Goal: Information Seeking & Learning: Learn about a topic

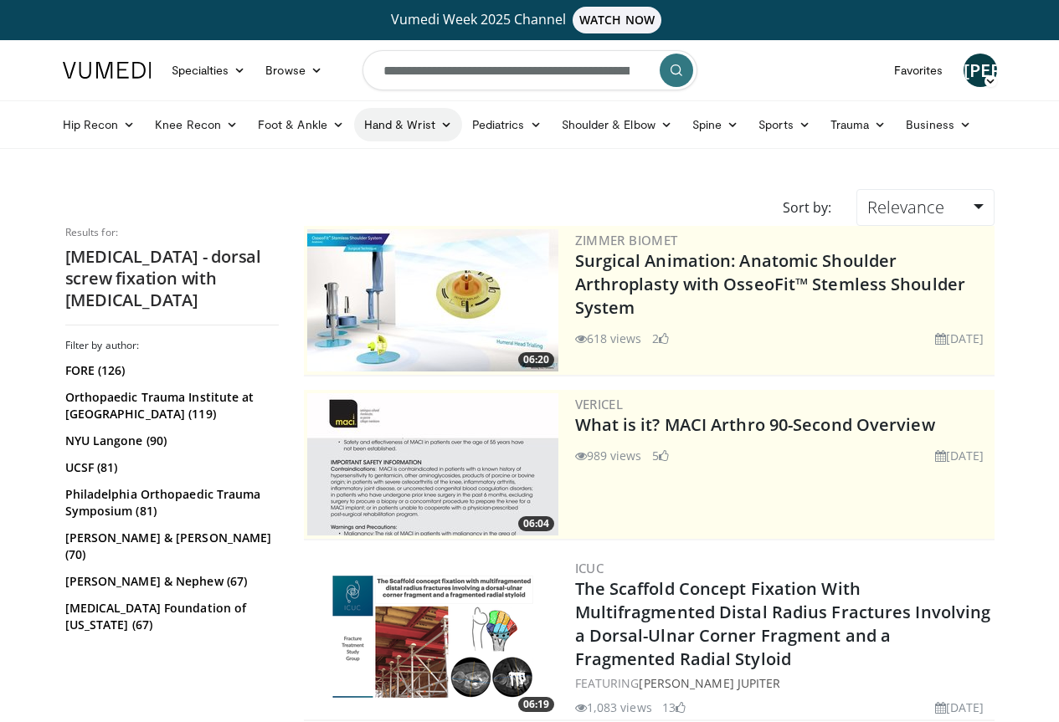
click at [365, 127] on link "Hand & Wrist" at bounding box center [408, 124] width 108 height 33
click at [355, 172] on link "Hand" at bounding box center [454, 164] width 199 height 27
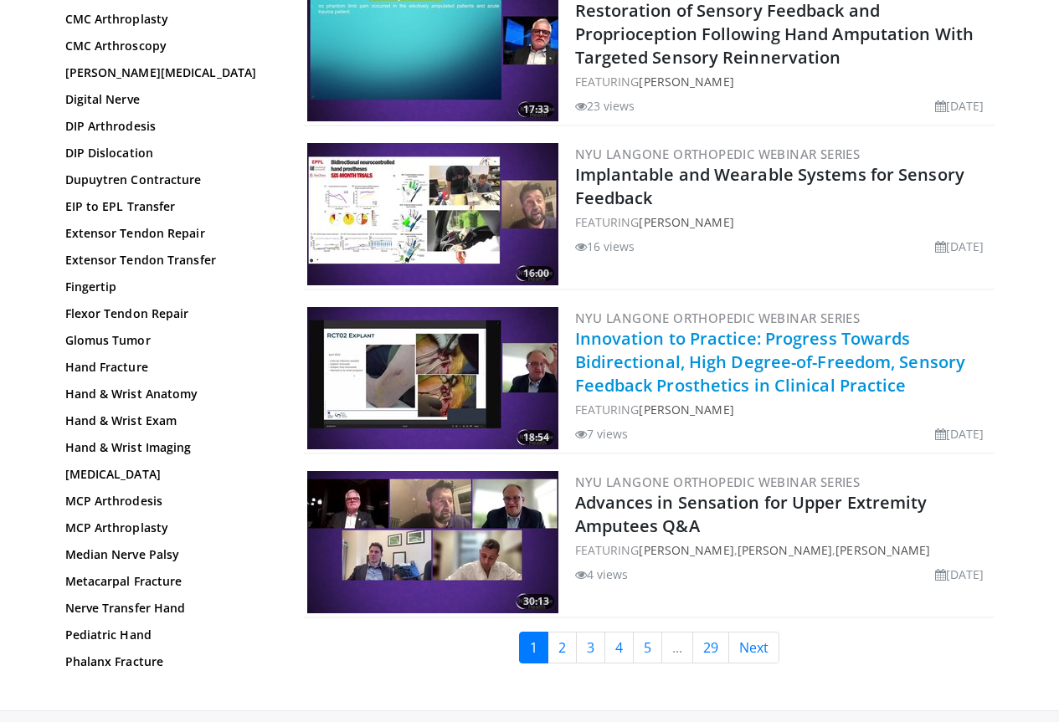
scroll to position [3816, 0]
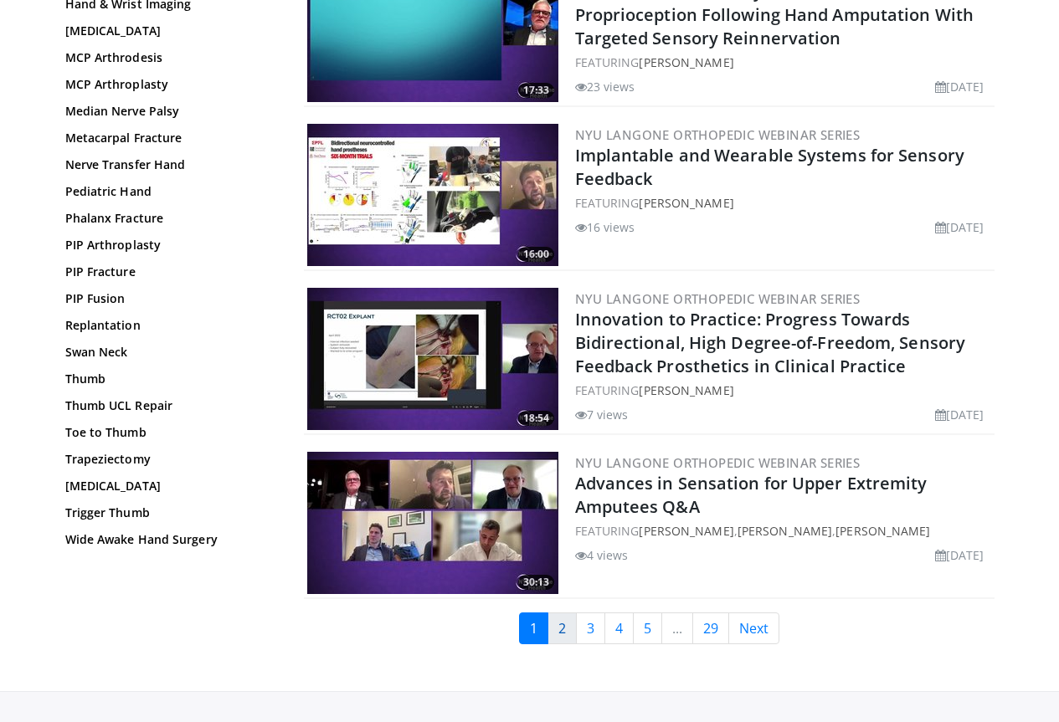
click at [572, 613] on link "2" at bounding box center [561, 629] width 29 height 32
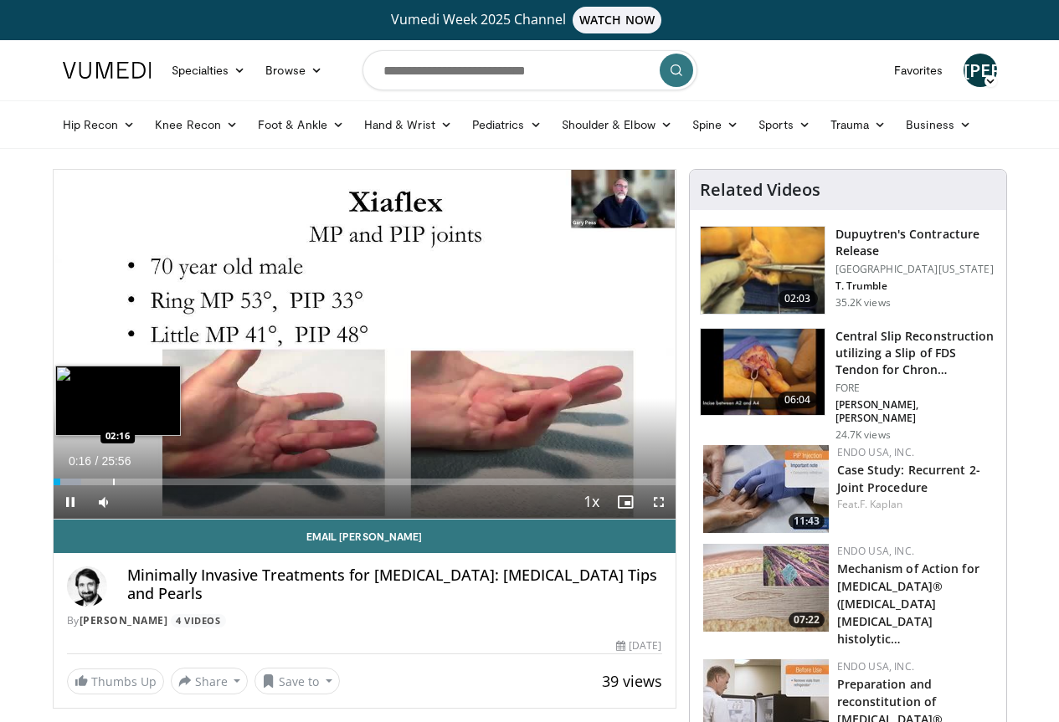
click at [71, 485] on div "Loaded : 4.46% 00:16 02:16" at bounding box center [365, 478] width 622 height 16
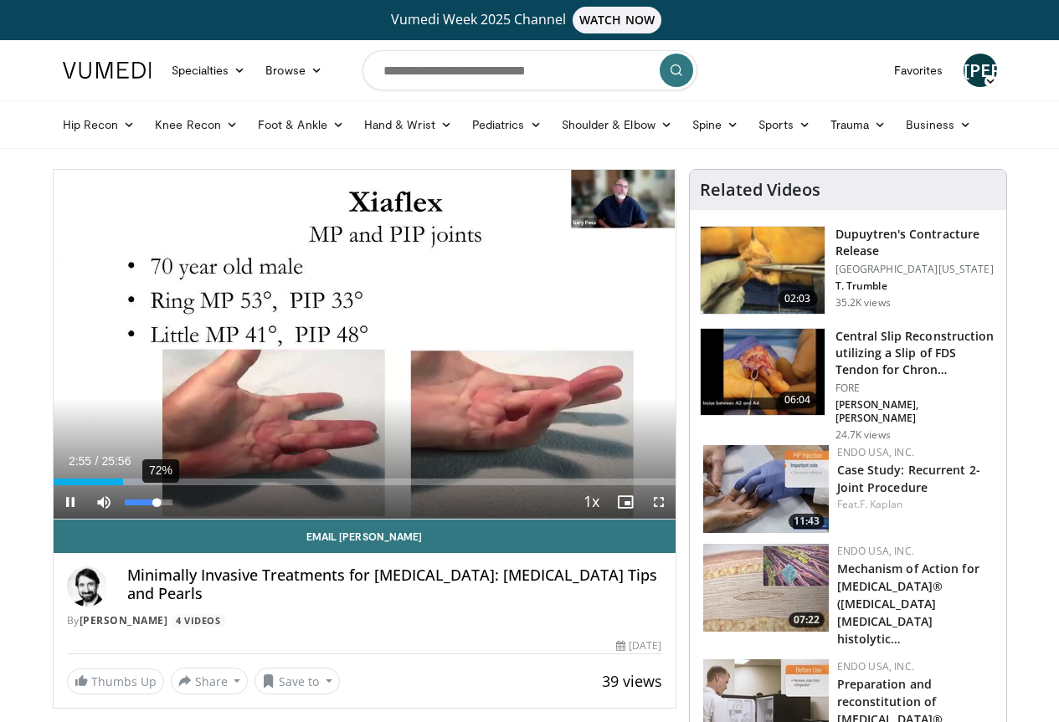
drag, startPoint x: 108, startPoint y: 531, endPoint x: 117, endPoint y: 531, distance: 9.2
click at [125, 506] on div "Volume Level" at bounding box center [141, 503] width 33 height 6
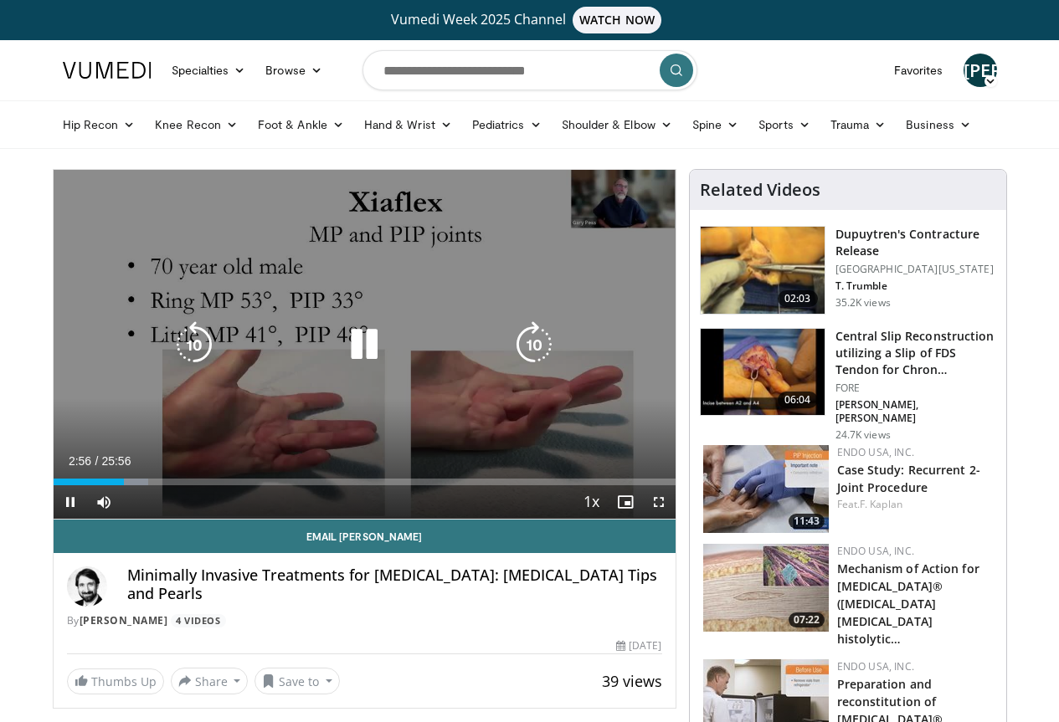
click at [355, 354] on icon "Video Player" at bounding box center [364, 344] width 47 height 47
click at [343, 357] on icon "Video Player" at bounding box center [364, 344] width 47 height 47
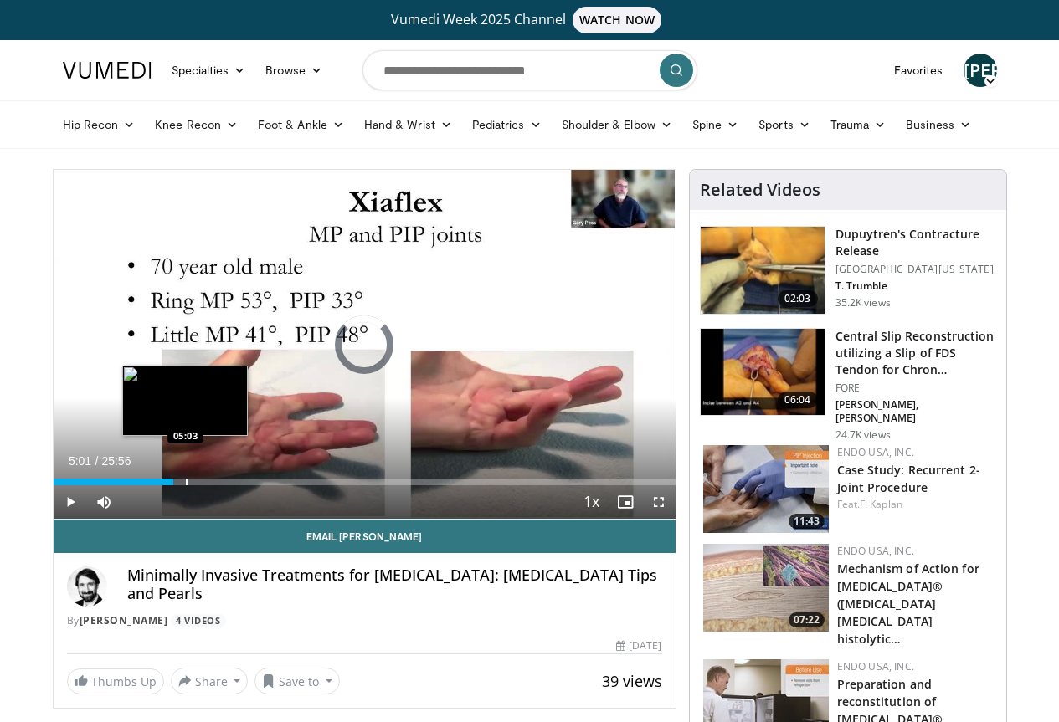
click at [186, 485] on div "Progress Bar" at bounding box center [187, 482] width 2 height 7
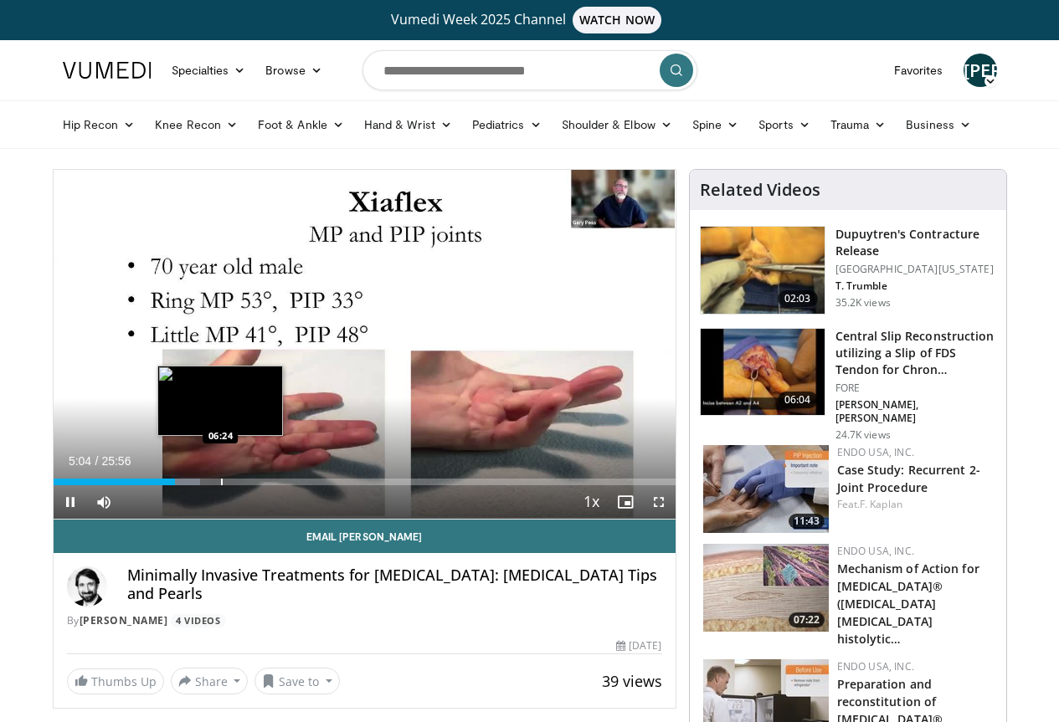
click at [221, 485] on div "Progress Bar" at bounding box center [222, 482] width 2 height 7
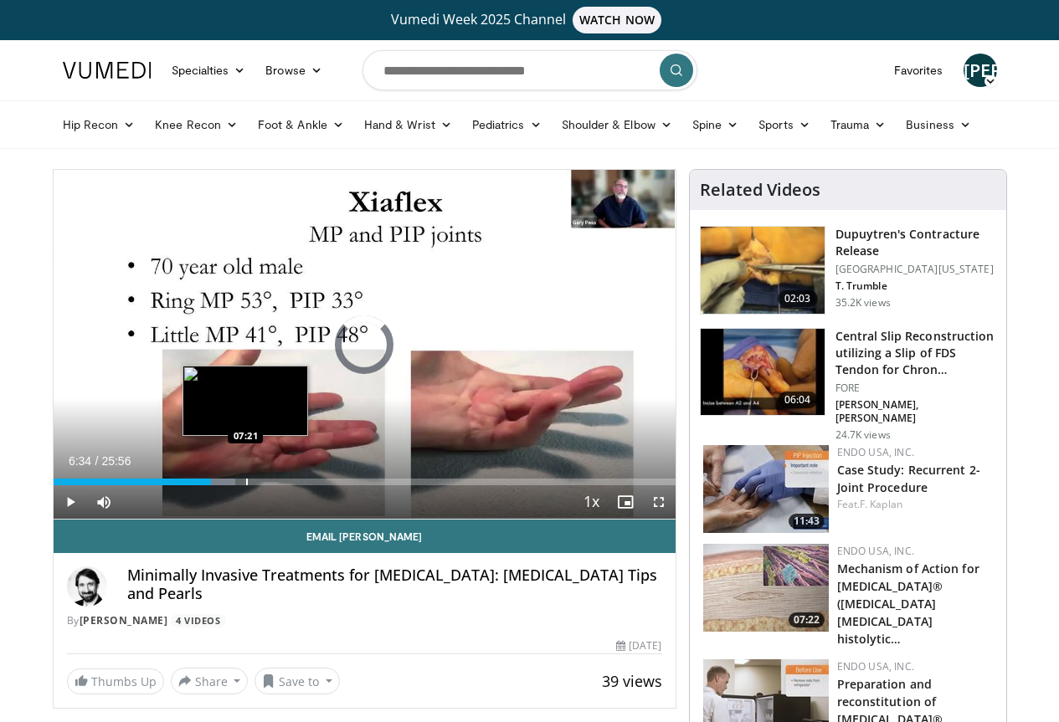
click at [246, 485] on div "Progress Bar" at bounding box center [247, 482] width 2 height 7
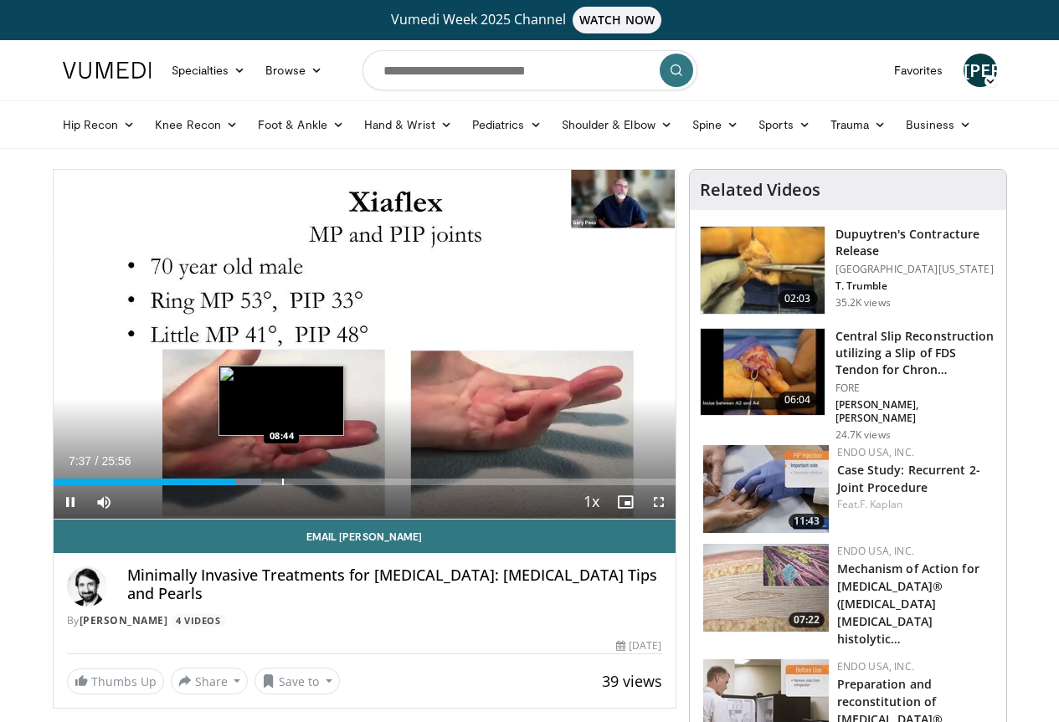
click at [282, 485] on div "Progress Bar" at bounding box center [283, 482] width 2 height 7
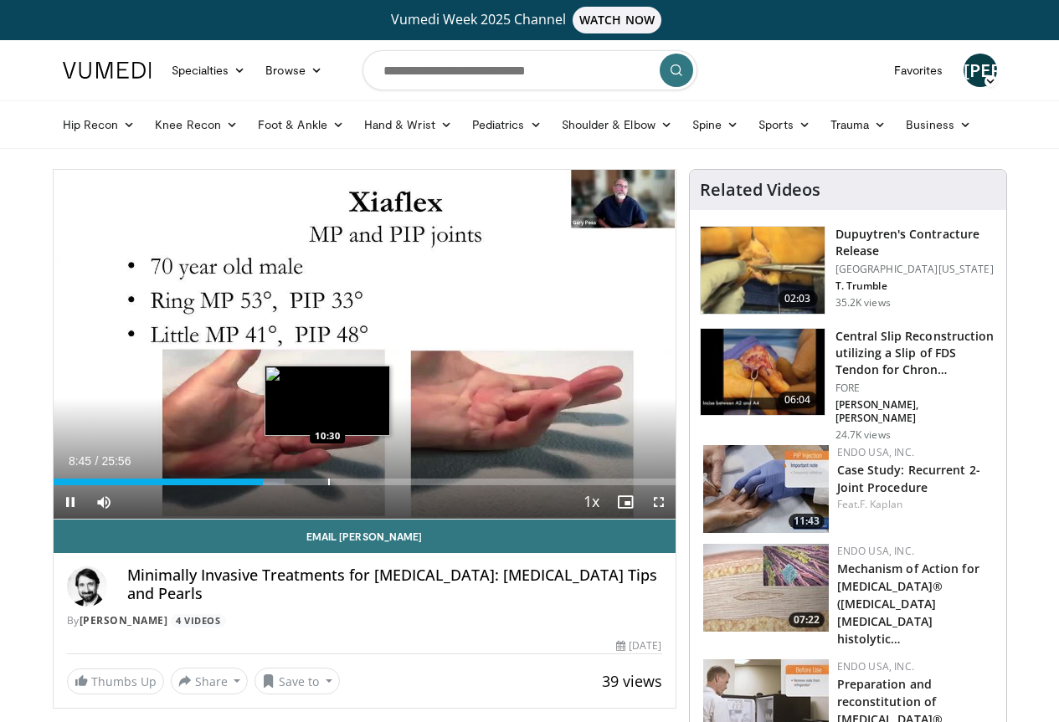
click at [328, 485] on div "Progress Bar" at bounding box center [329, 482] width 2 height 7
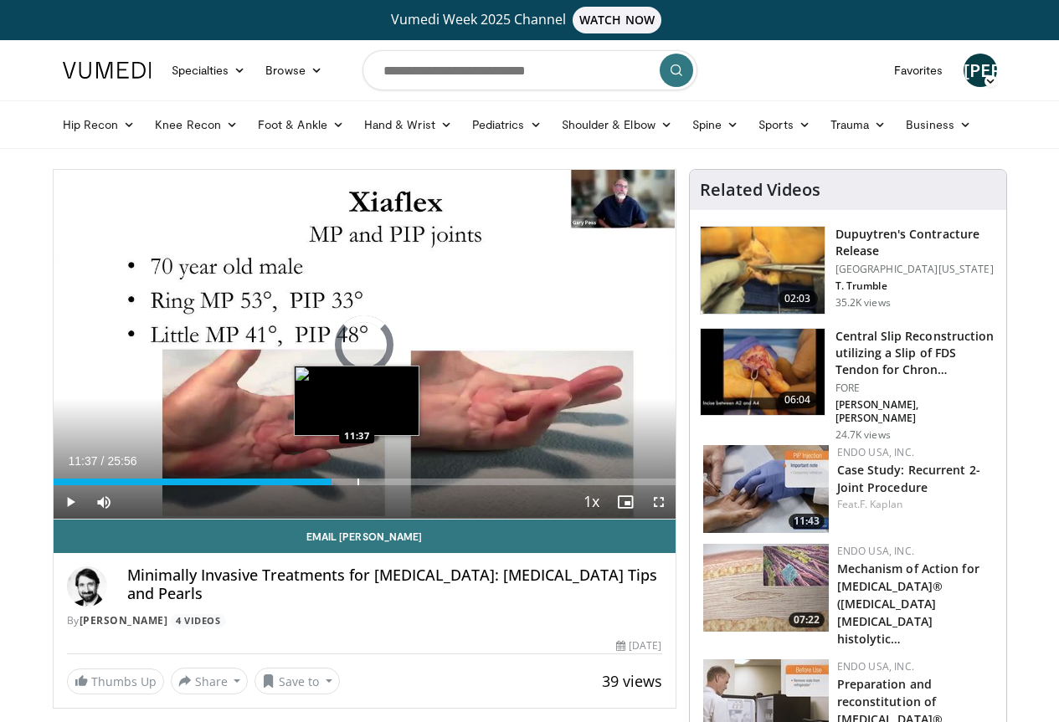
click at [315, 485] on div "Loaded : 44.97% 11:37 11:37" at bounding box center [365, 478] width 622 height 16
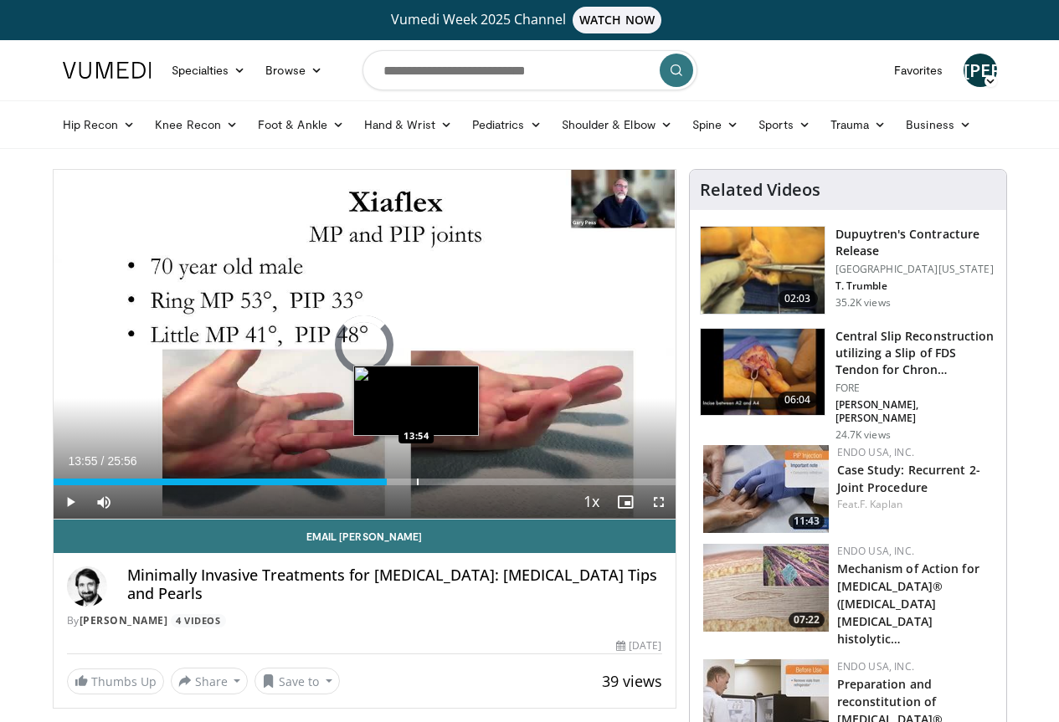
click at [417, 485] on div "Progress Bar" at bounding box center [418, 482] width 2 height 7
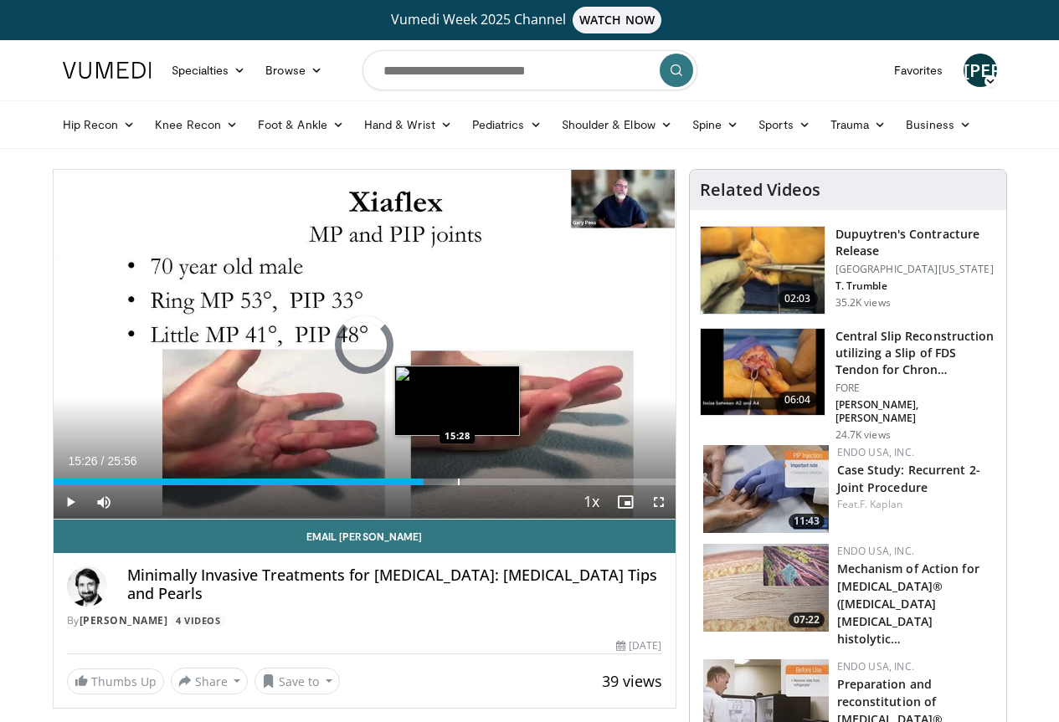
click at [458, 485] on div "Progress Bar" at bounding box center [459, 482] width 2 height 7
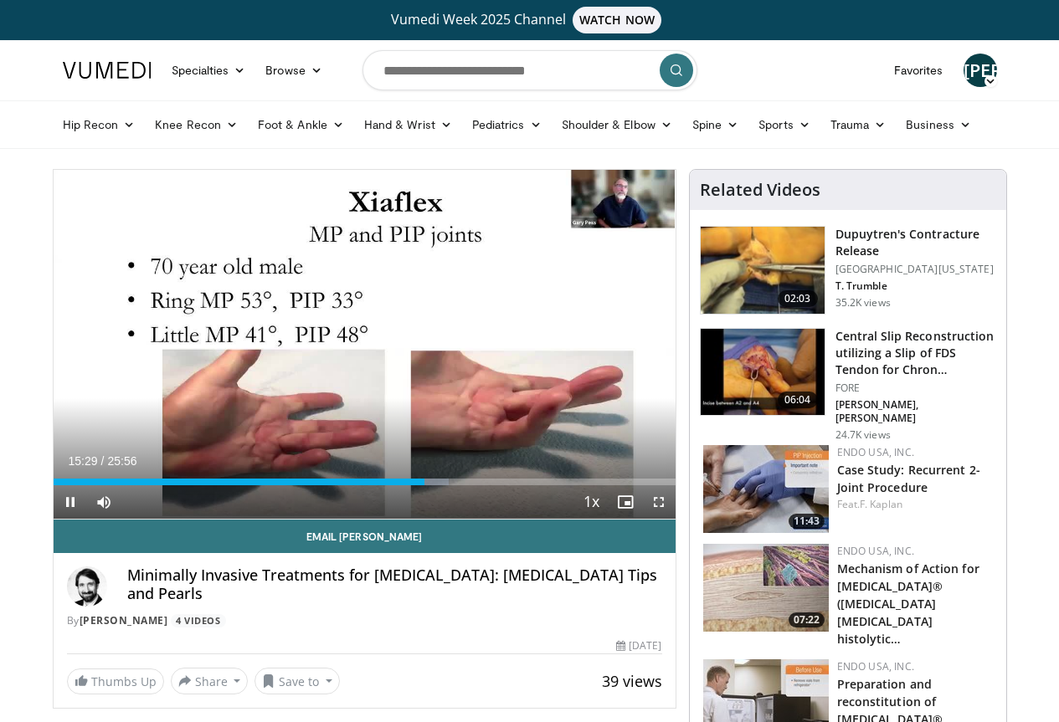
click at [391, 517] on div "Current Time 15:29 / Duration 25:56 Pause Skip Backward Skip Forward Mute 0% Lo…" at bounding box center [365, 501] width 622 height 33
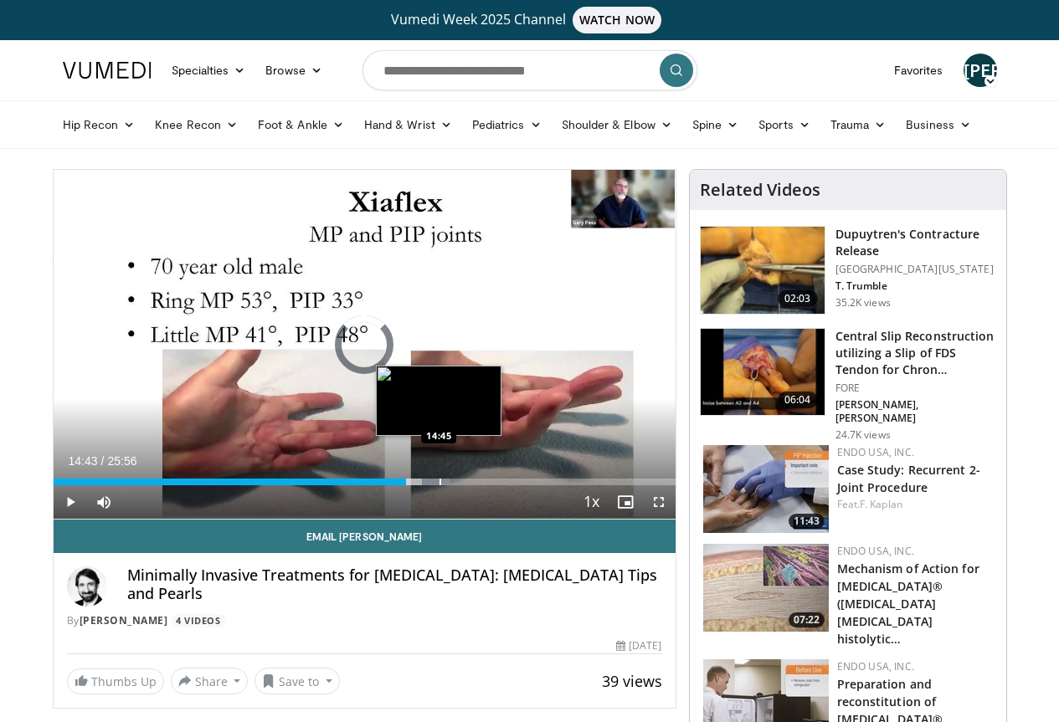
click at [439, 485] on div "Progress Bar" at bounding box center [440, 482] width 2 height 7
click at [463, 485] on div "Progress Bar" at bounding box center [464, 482] width 2 height 7
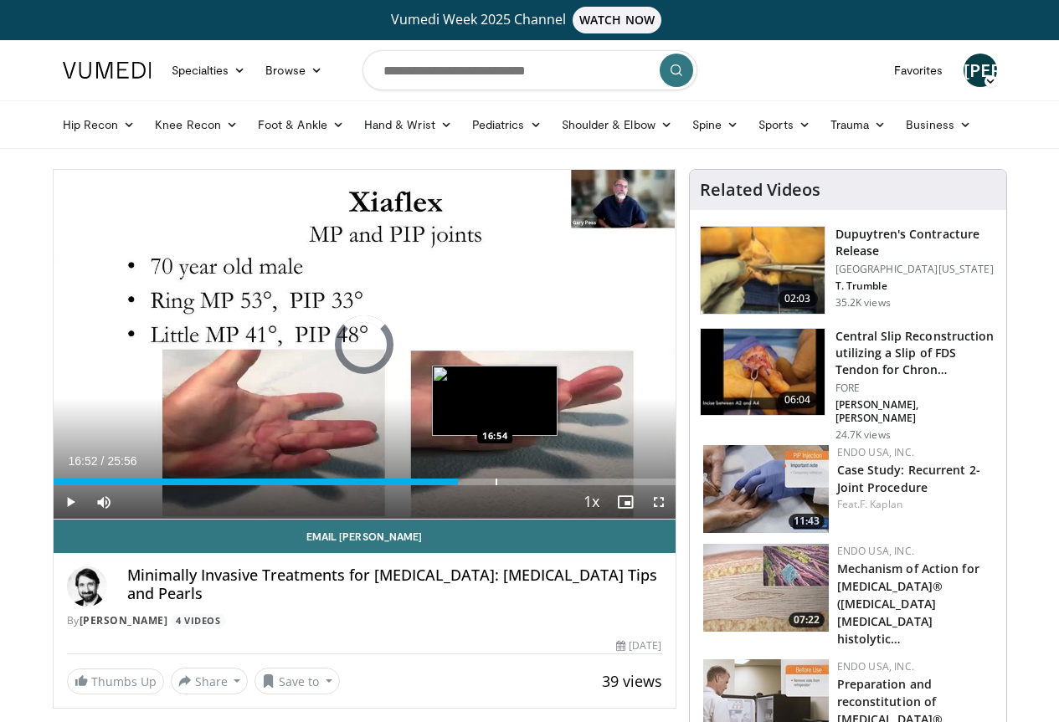
click at [495, 485] on div "Progress Bar" at bounding box center [496, 482] width 2 height 7
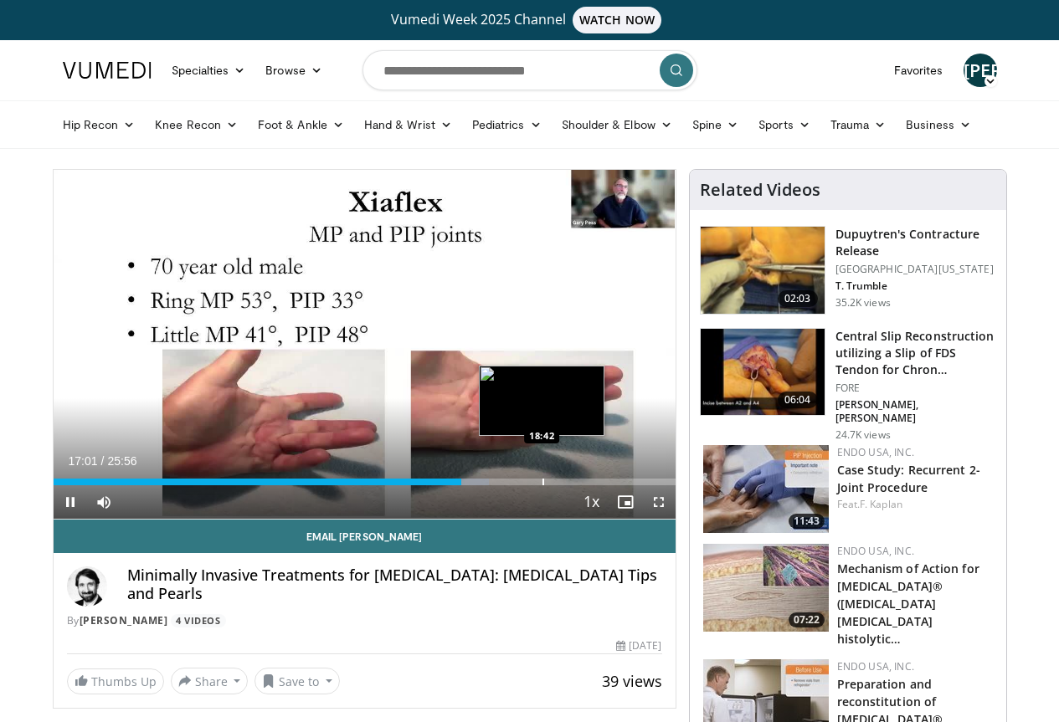
click at [542, 485] on div "Progress Bar" at bounding box center [543, 482] width 2 height 7
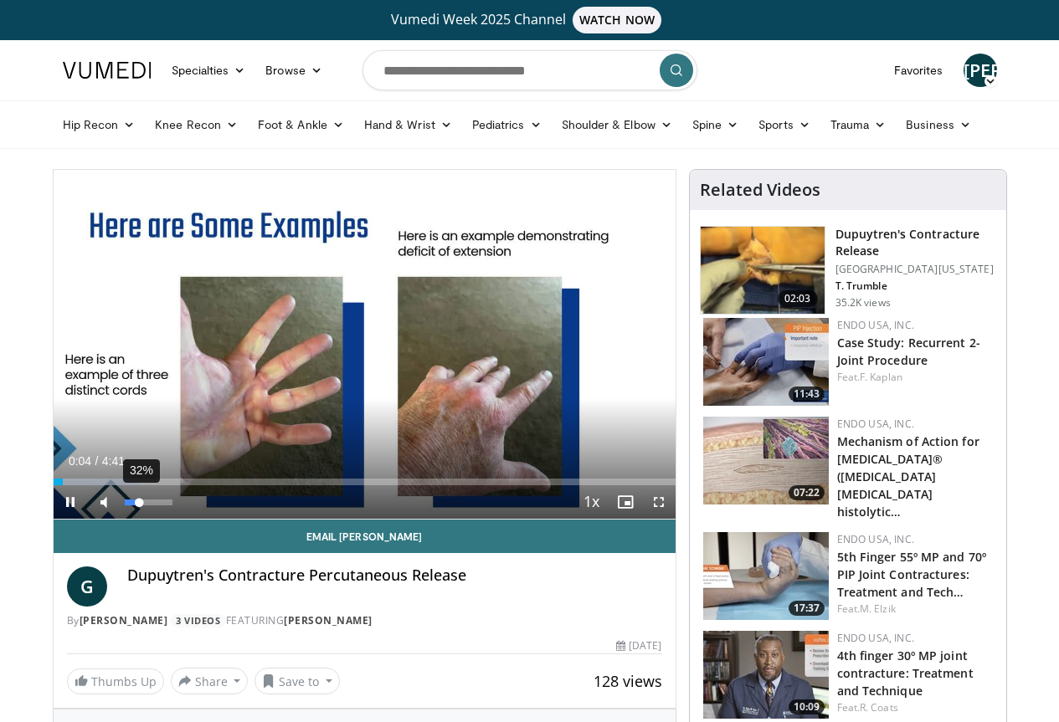
click at [125, 506] on div "32%" at bounding box center [149, 503] width 48 height 6
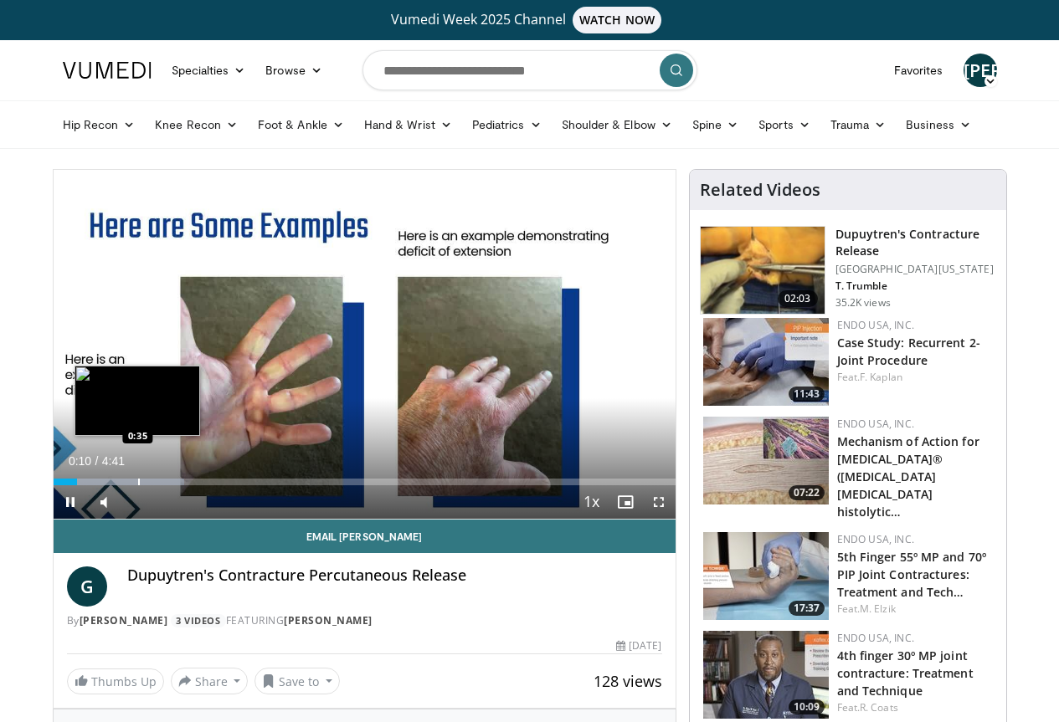
click at [95, 485] on div "Loaded : 21.10% 0:10 0:35" at bounding box center [365, 478] width 622 height 16
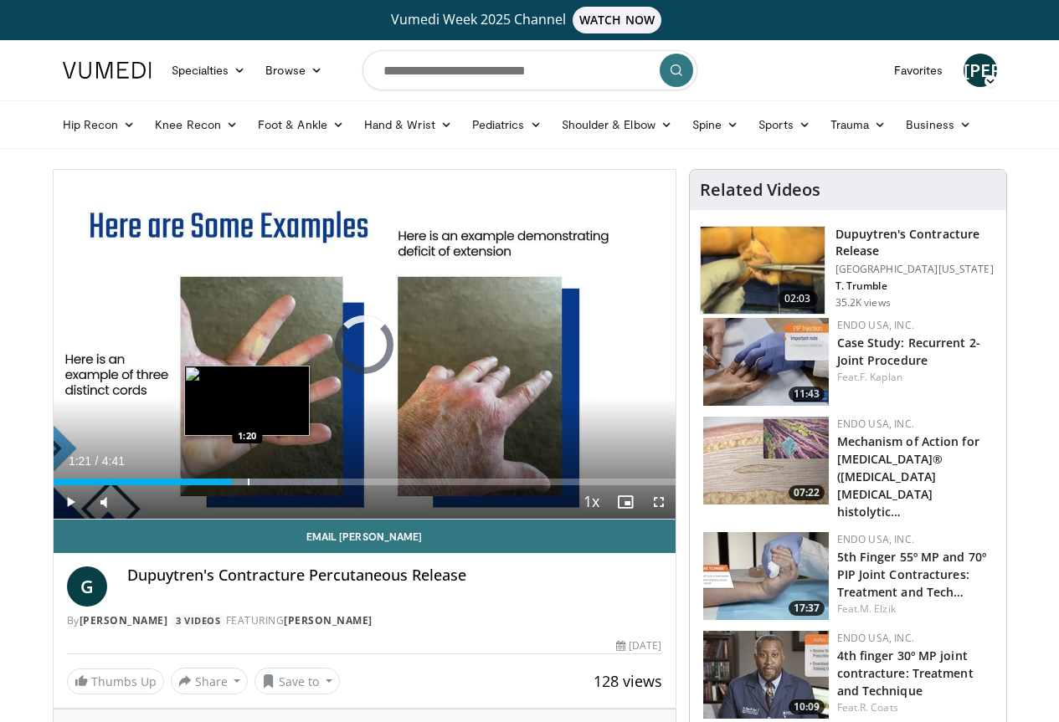
click at [248, 485] on div "Progress Bar" at bounding box center [249, 482] width 2 height 7
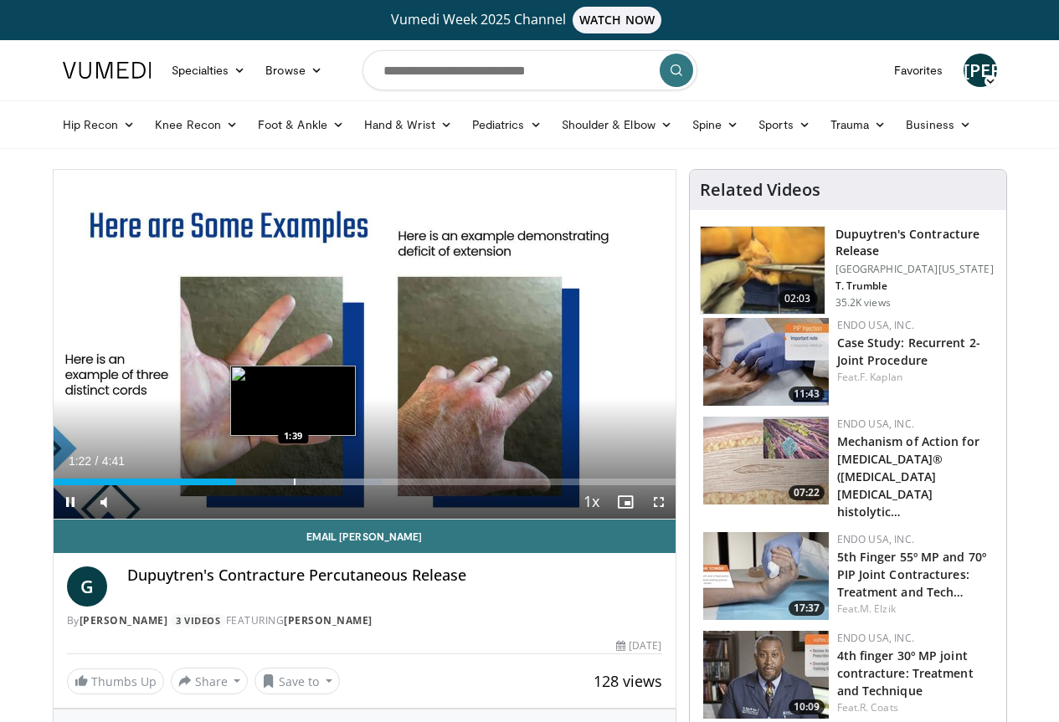
click at [294, 485] on div "Progress Bar" at bounding box center [295, 482] width 2 height 7
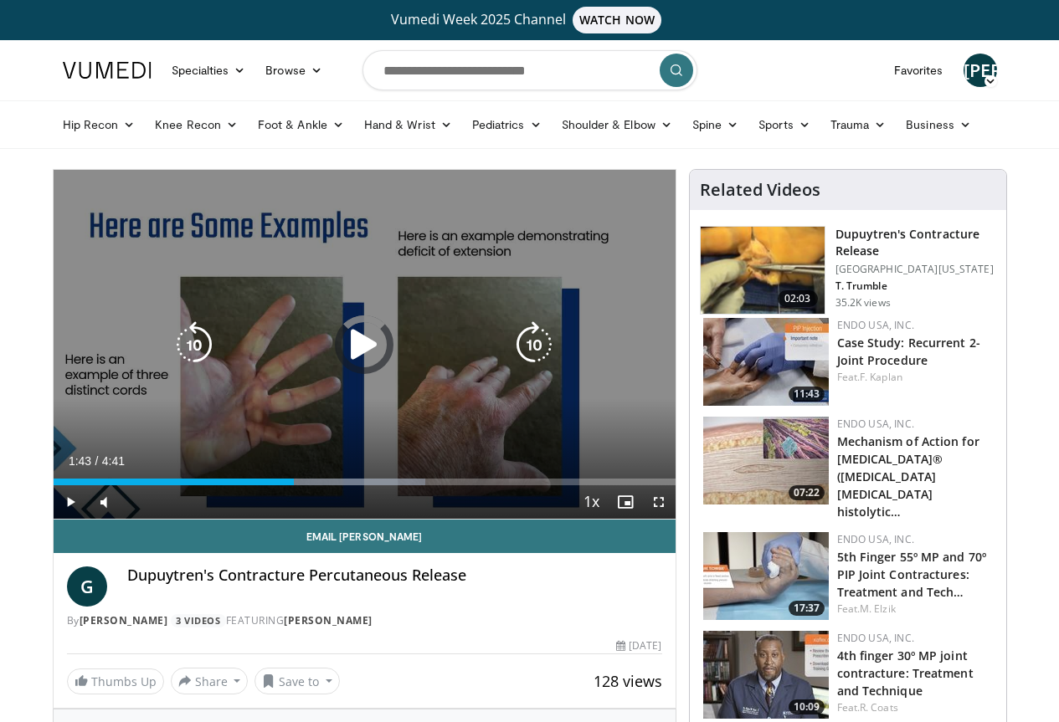
click at [0, 0] on div "Progress Bar" at bounding box center [0, 0] width 0 height 0
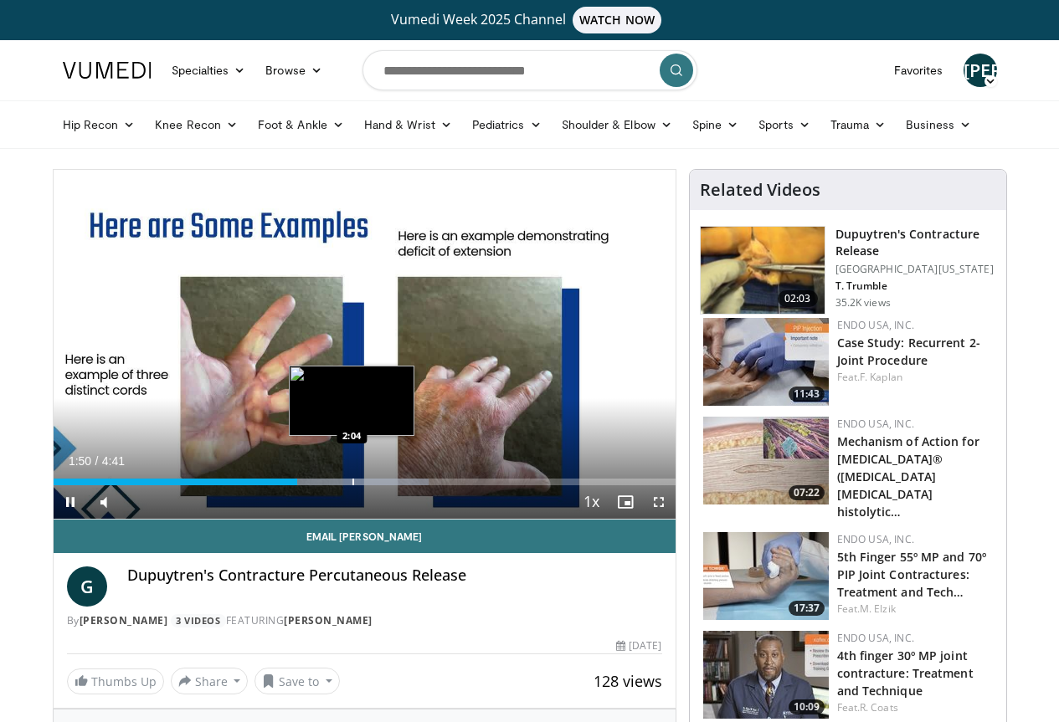
click at [352, 485] on div "Progress Bar" at bounding box center [353, 482] width 2 height 7
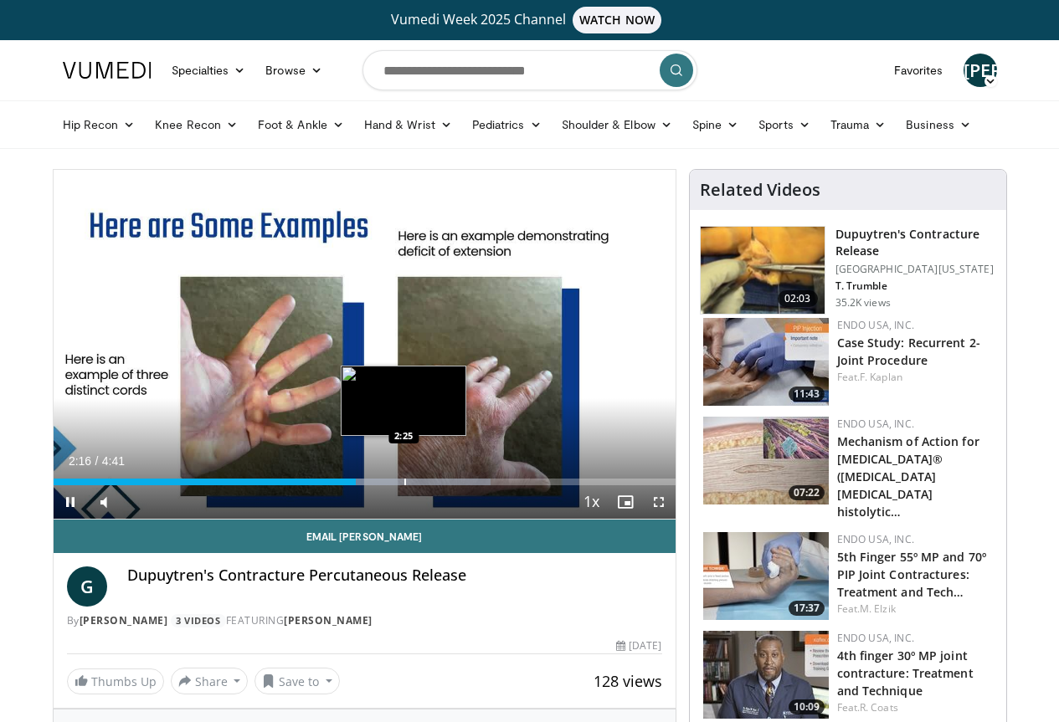
click at [404, 485] on div "Progress Bar" at bounding box center [405, 482] width 2 height 7
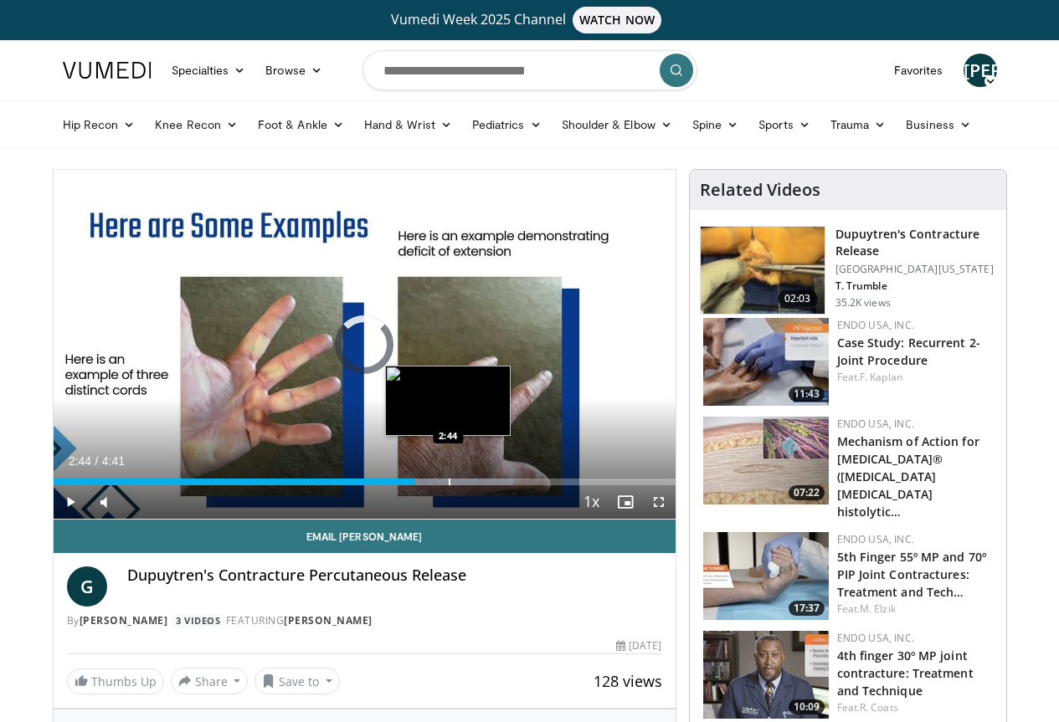
click at [406, 485] on div "Loaded : 73.91% 2:44 2:44" at bounding box center [365, 478] width 622 height 16
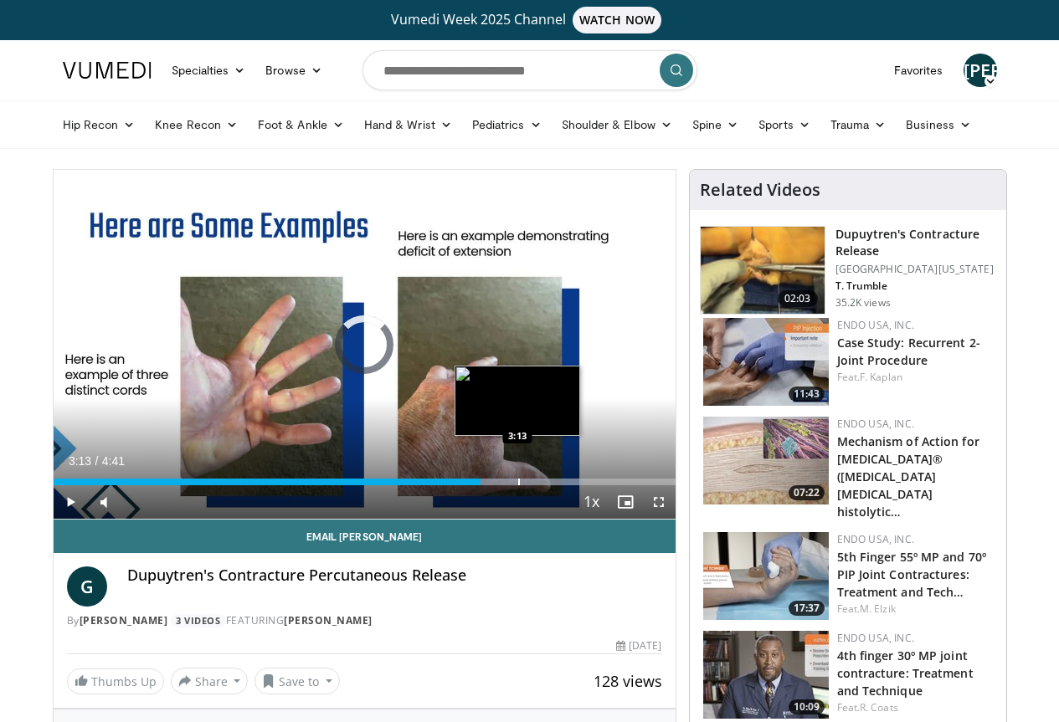
click at [518, 485] on div "Progress Bar" at bounding box center [519, 482] width 2 height 7
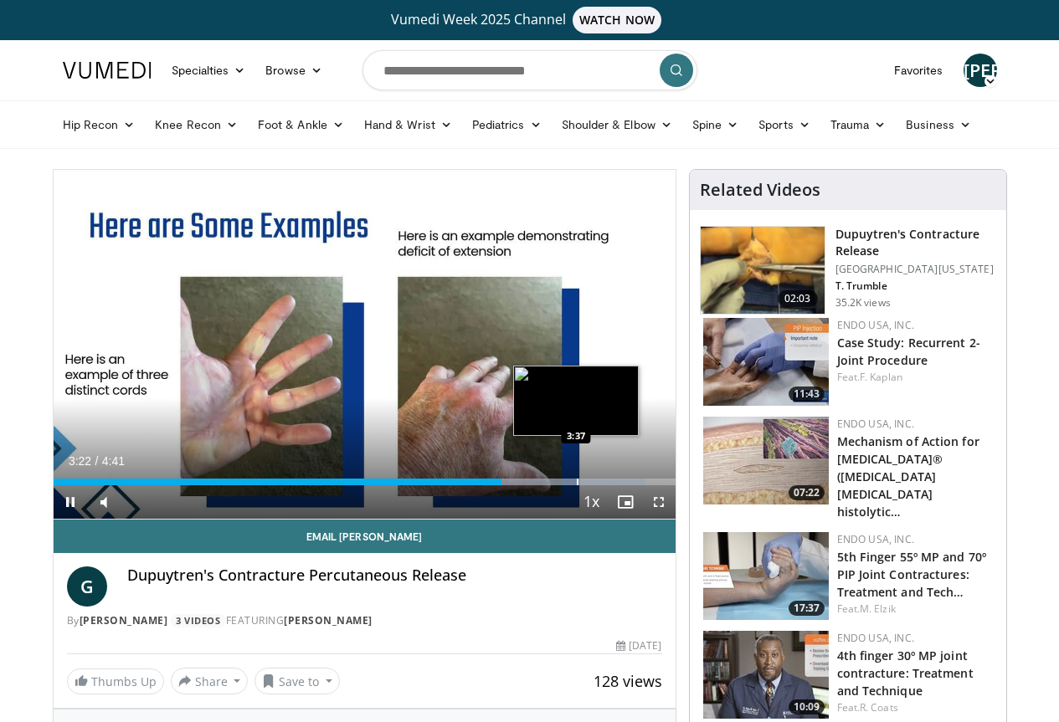
click at [577, 485] on div "Progress Bar" at bounding box center [578, 482] width 2 height 7
click at [606, 485] on div "Progress Bar" at bounding box center [607, 482] width 2 height 7
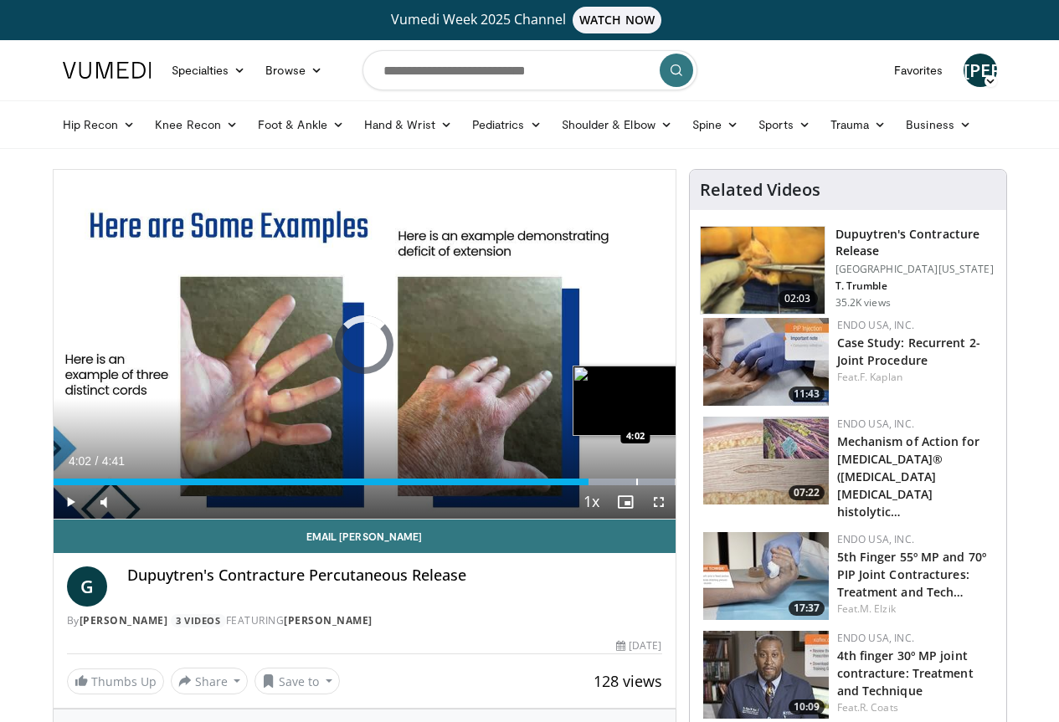
click at [636, 485] on div "Progress Bar" at bounding box center [637, 482] width 2 height 7
click at [669, 485] on div "Progress Bar" at bounding box center [670, 482] width 2 height 7
click at [692, 485] on div "Progress Bar" at bounding box center [693, 482] width 2 height 7
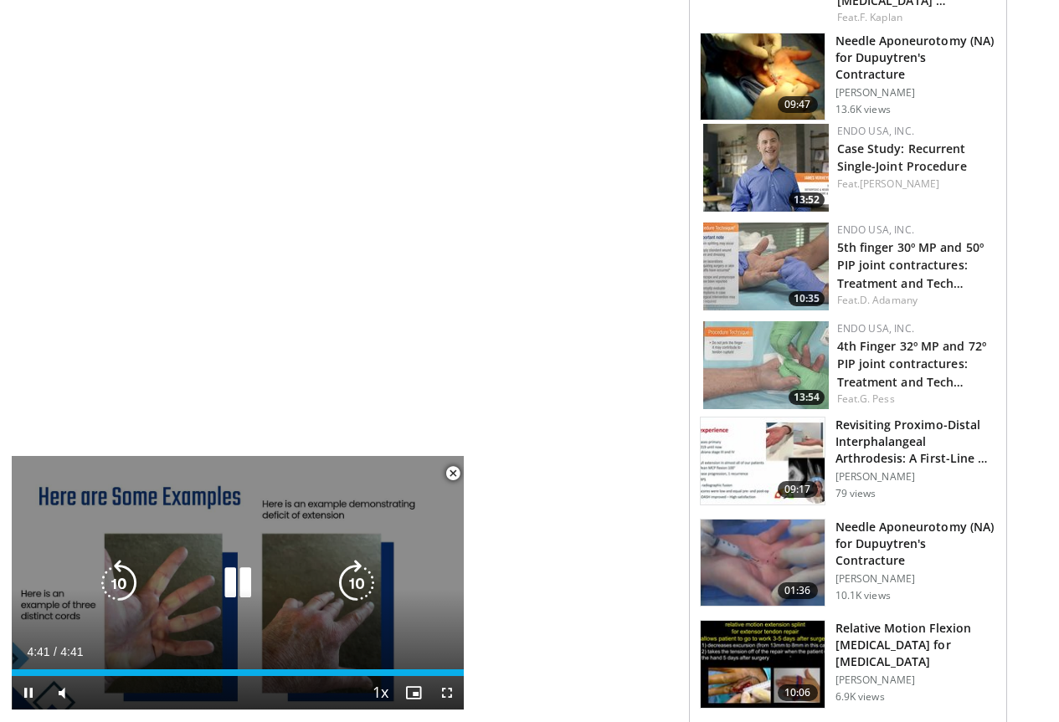
scroll to position [1172, 0]
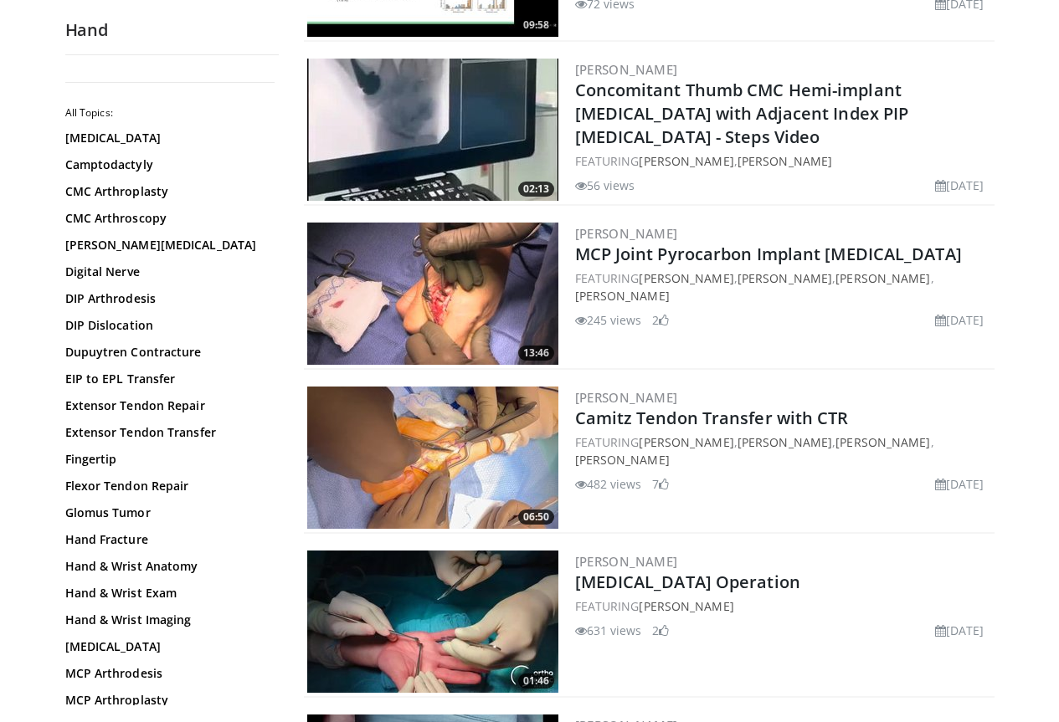
scroll to position [1506, 0]
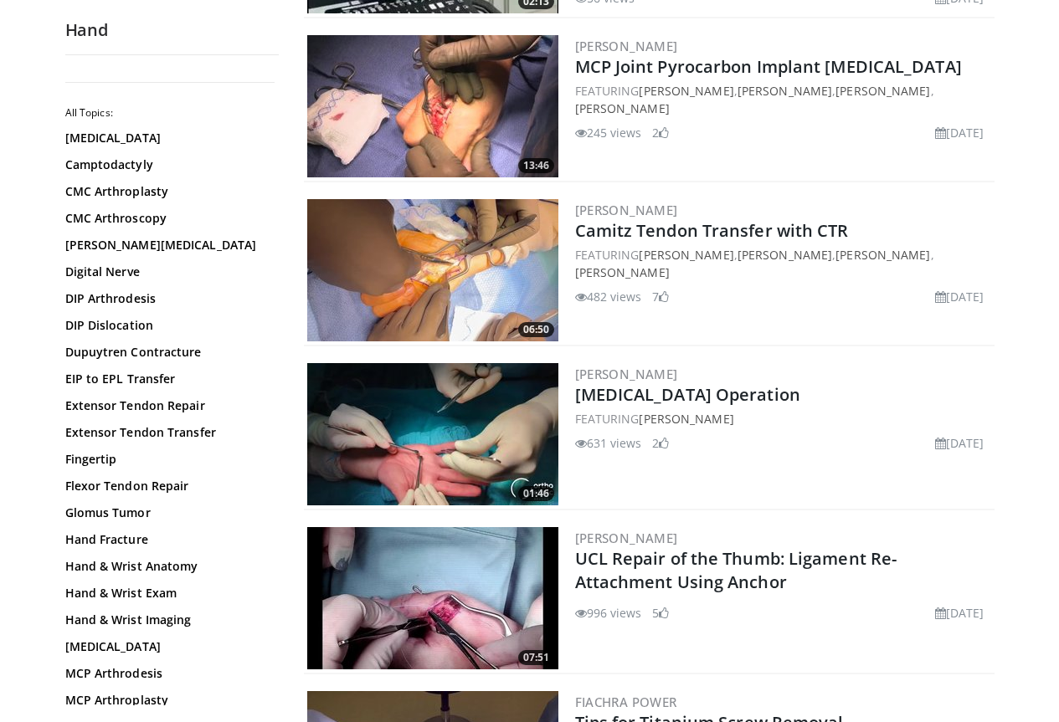
click at [394, 280] on img at bounding box center [432, 270] width 251 height 142
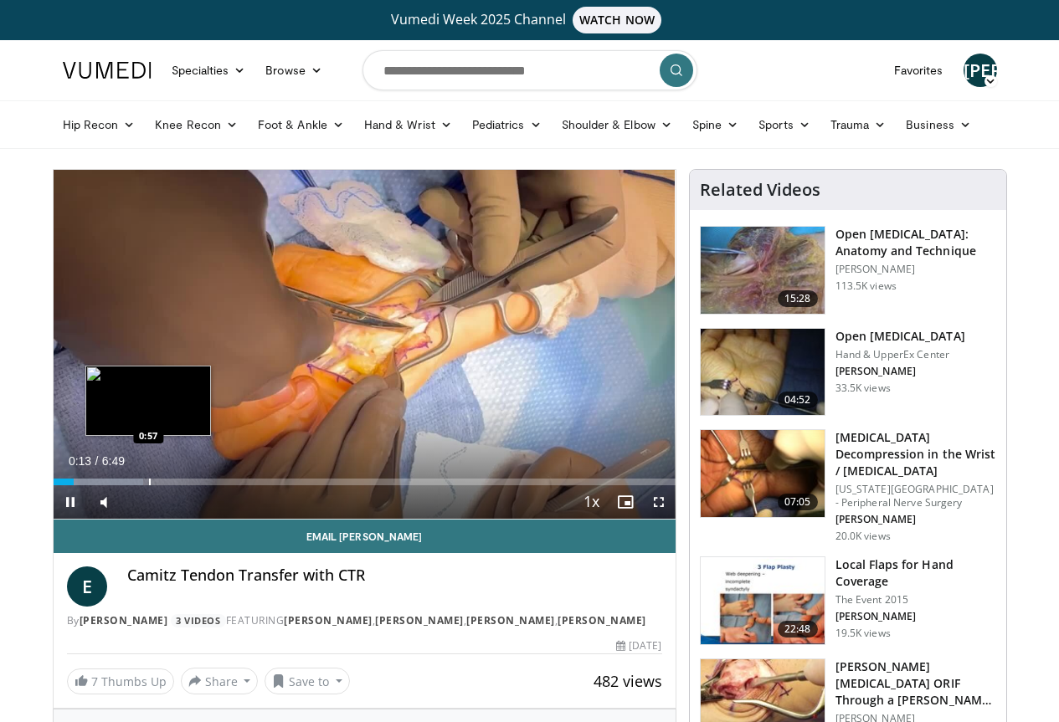
click at [149, 485] on div "Progress Bar" at bounding box center [150, 482] width 2 height 7
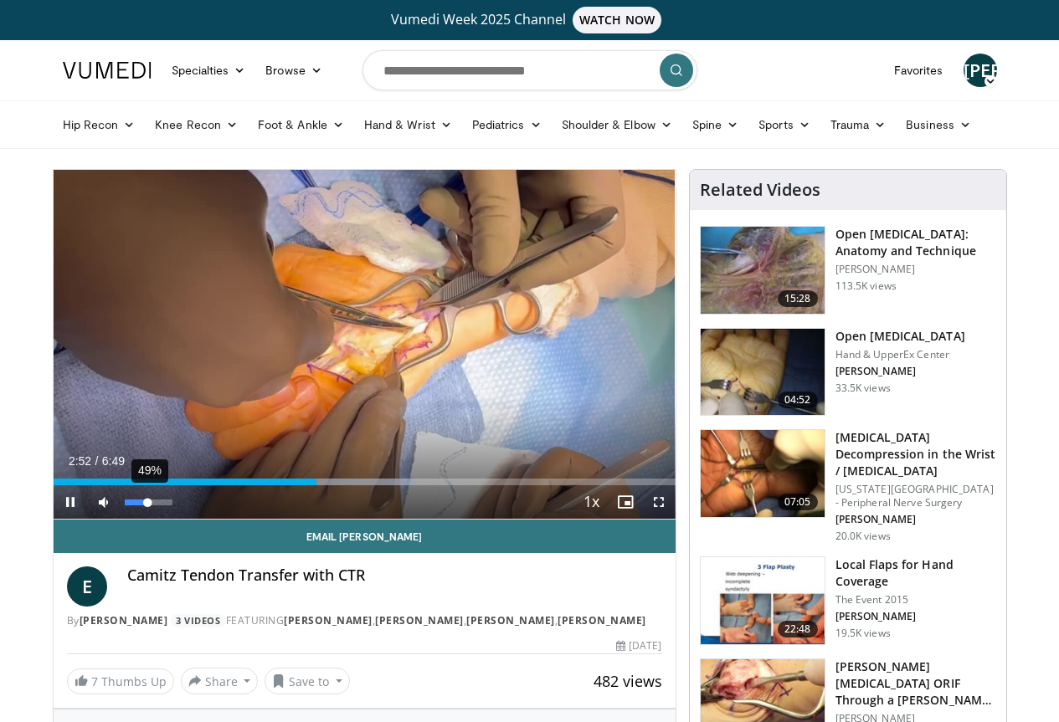
click at [125, 506] on div "Volume Level" at bounding box center [136, 503] width 23 height 6
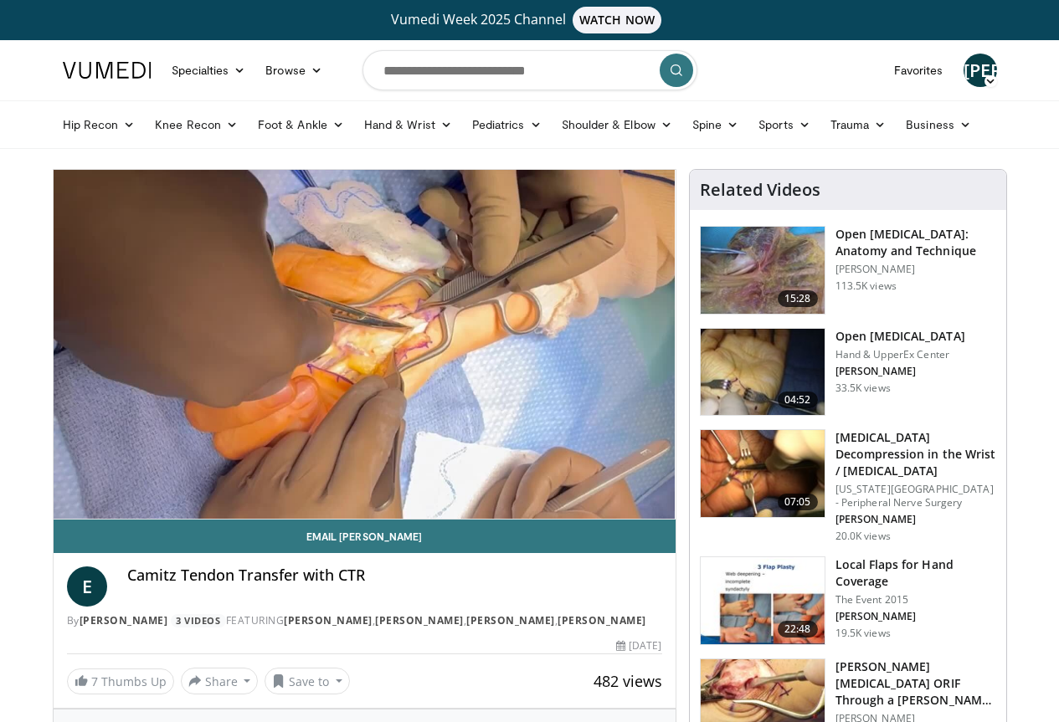
click at [295, 607] on div "Camitz Tendon Transfer with CTR" at bounding box center [394, 587] width 535 height 40
click at [375, 127] on link "Hand & Wrist" at bounding box center [408, 124] width 108 height 33
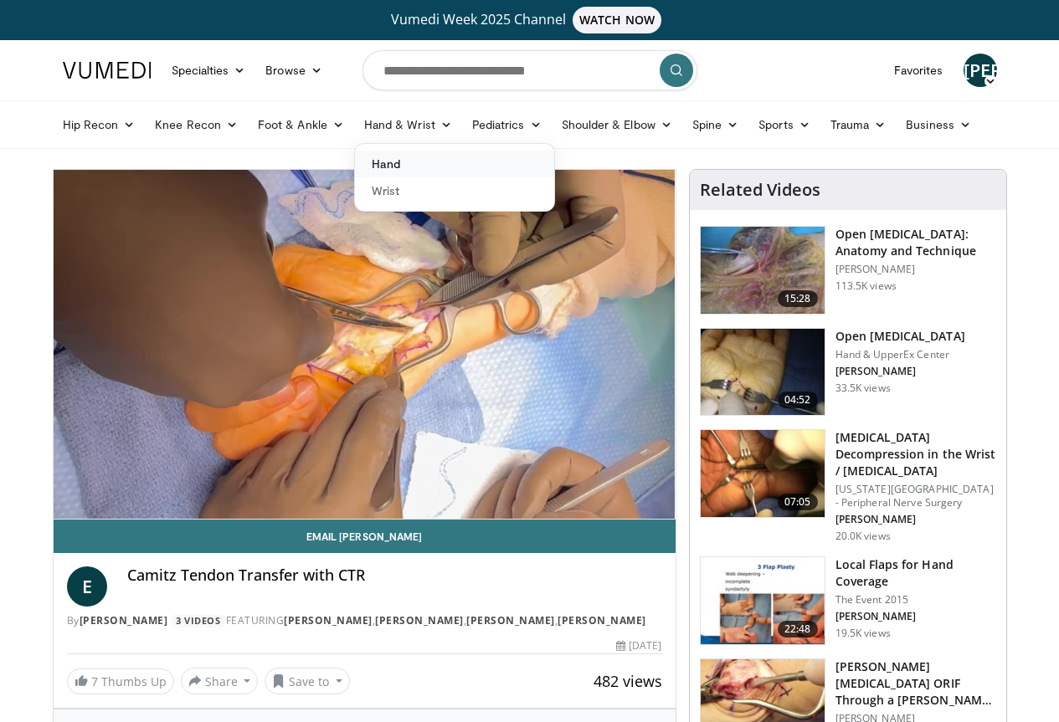
click at [355, 167] on link "Hand" at bounding box center [454, 164] width 199 height 27
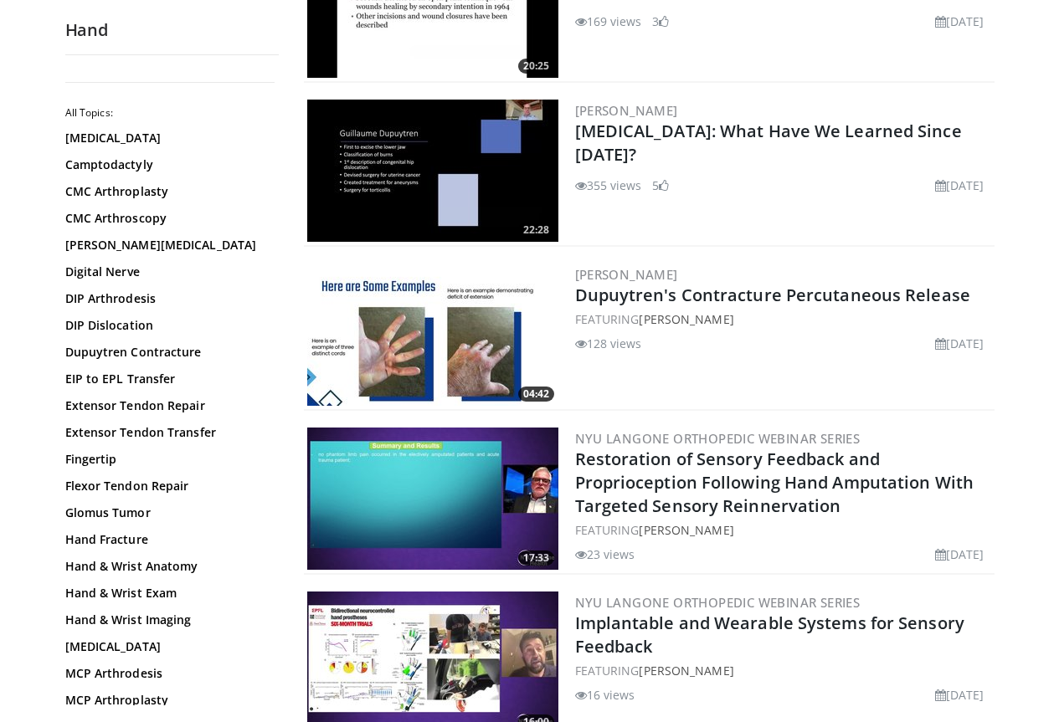
scroll to position [3816, 0]
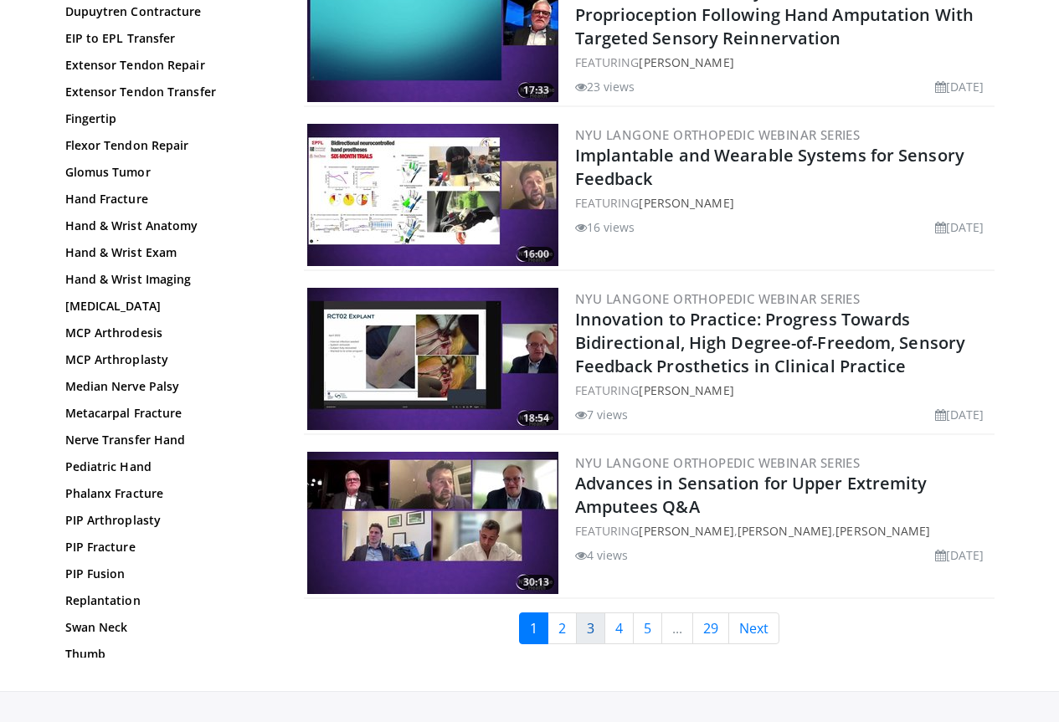
click at [600, 613] on link "3" at bounding box center [590, 629] width 29 height 32
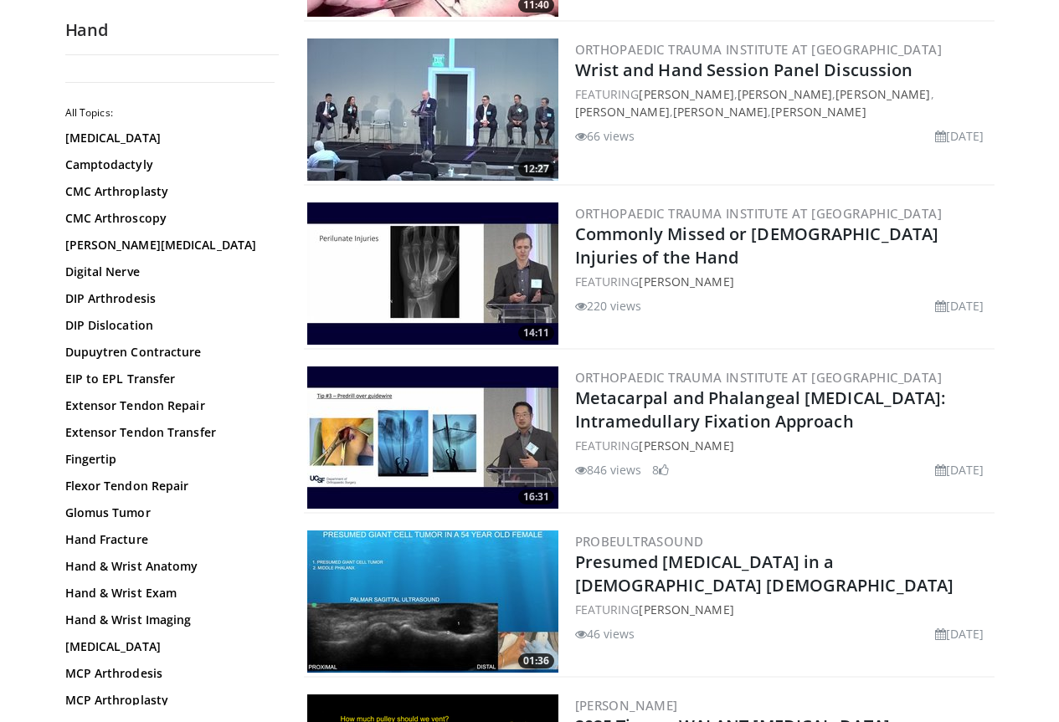
scroll to position [1423, 0]
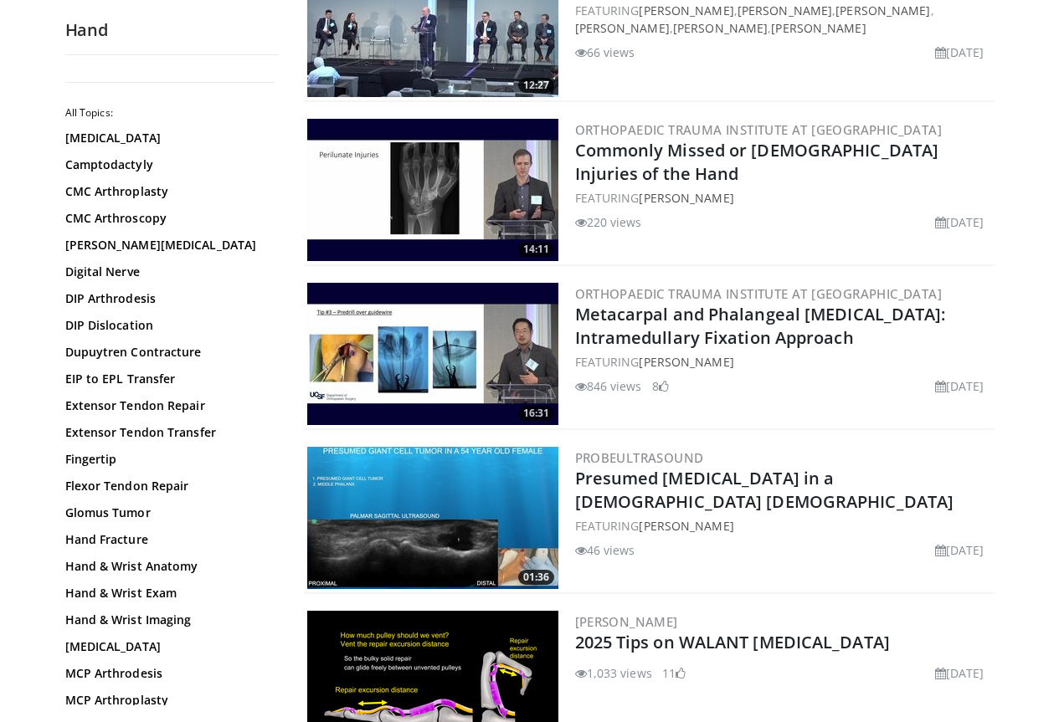
click at [464, 363] on img at bounding box center [432, 354] width 251 height 142
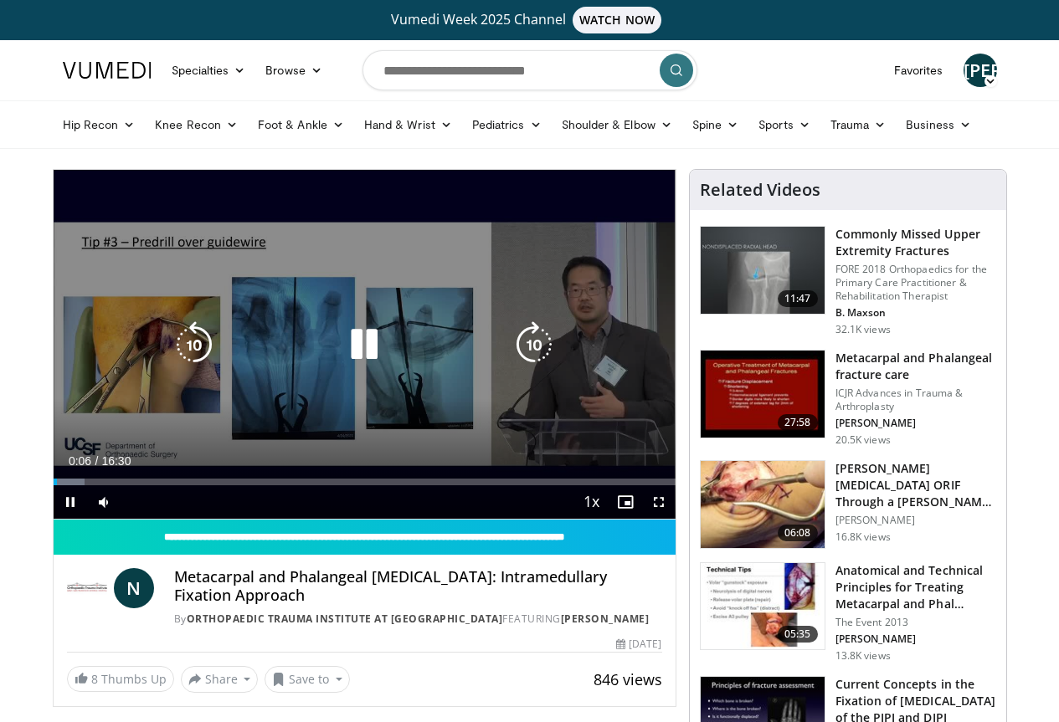
click at [341, 354] on icon "Video Player" at bounding box center [364, 344] width 47 height 47
click at [458, 453] on div "10 seconds Tap to unmute" at bounding box center [365, 344] width 622 height 349
click at [343, 366] on icon "Video Player" at bounding box center [364, 344] width 47 height 47
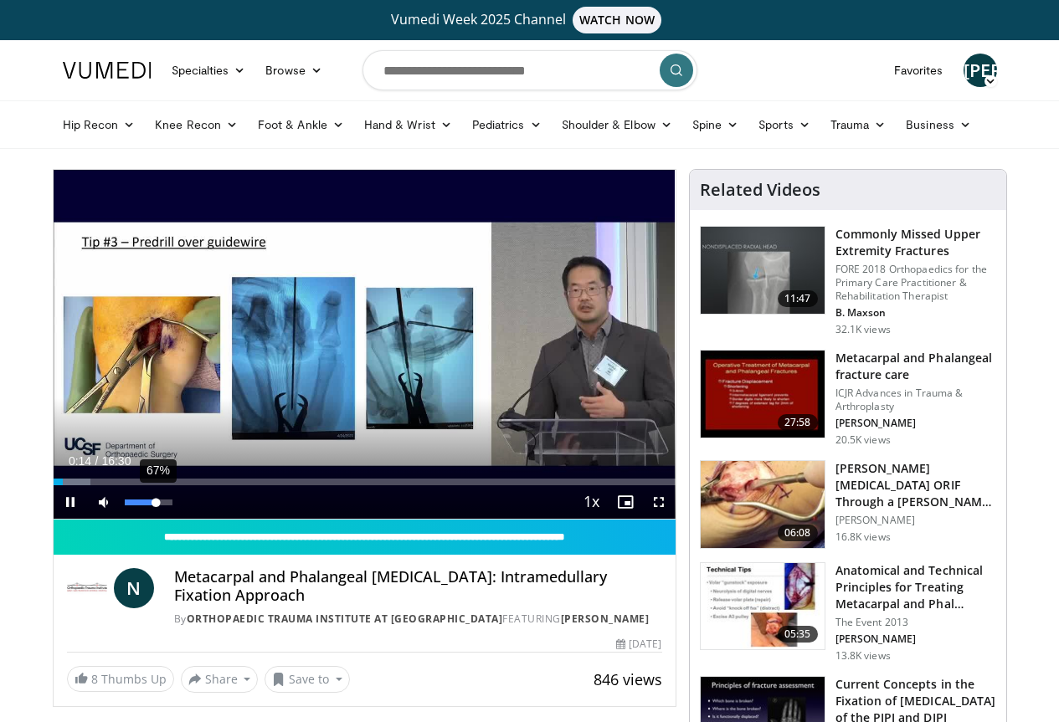
click at [115, 520] on video-js "**********" at bounding box center [365, 345] width 622 height 350
click at [671, 519] on span "Video Player" at bounding box center [658, 501] width 33 height 33
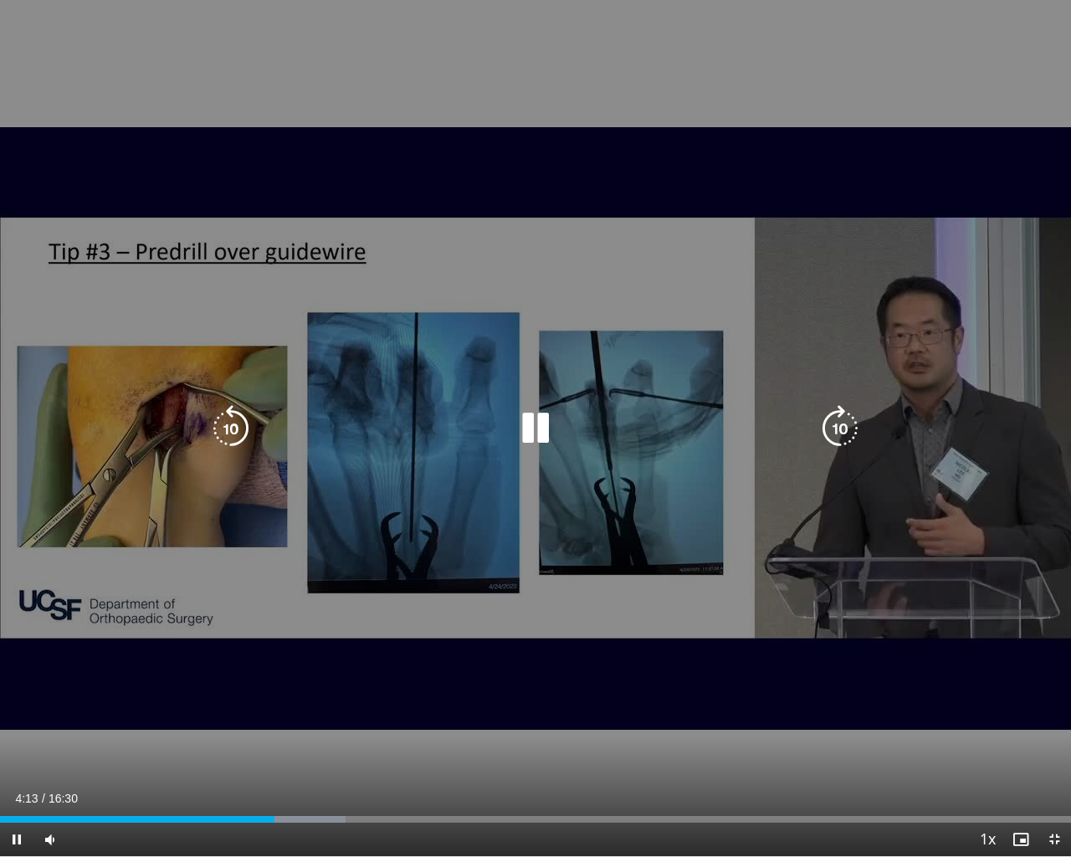
click at [524, 407] on icon "Video Player" at bounding box center [535, 428] width 47 height 47
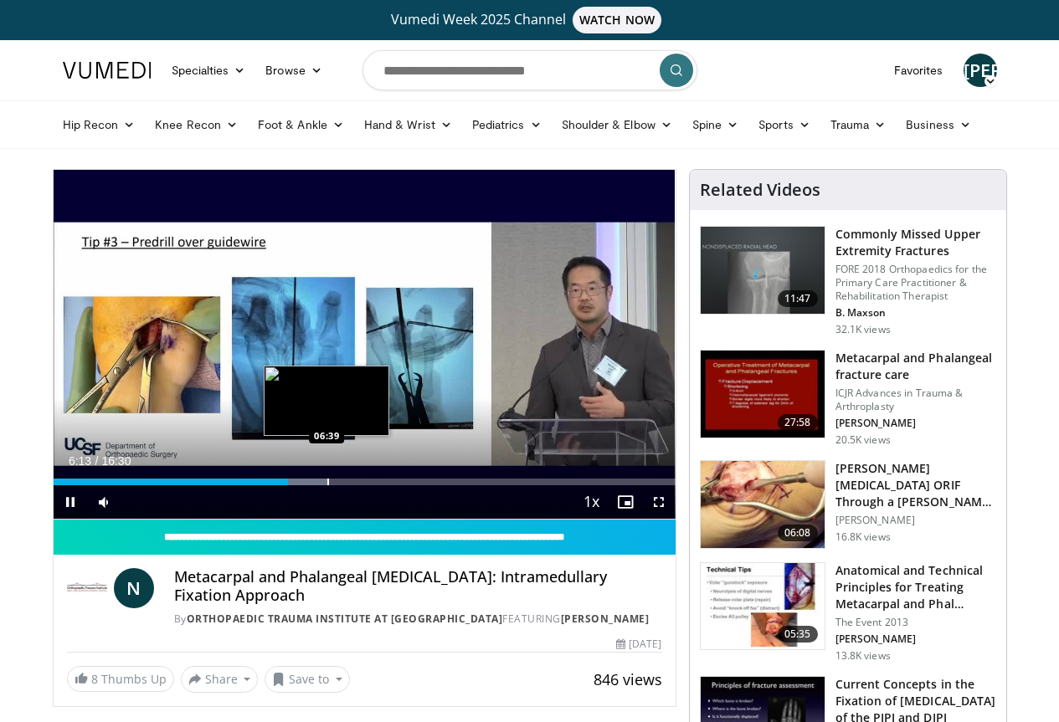
click at [327, 485] on div "Progress Bar" at bounding box center [328, 482] width 2 height 7
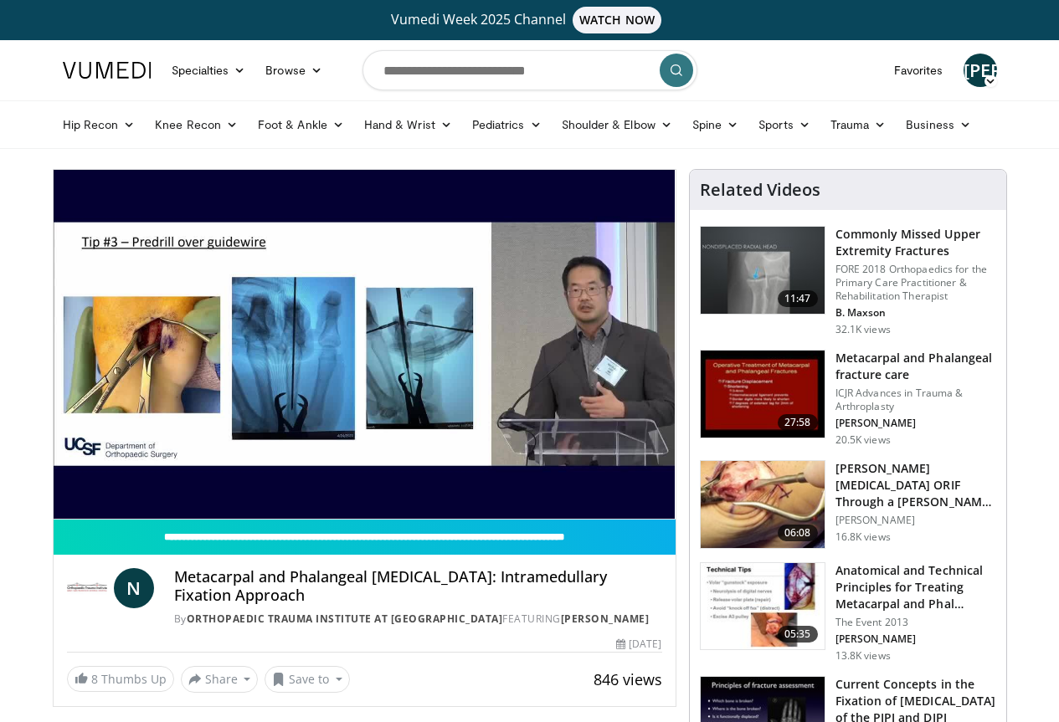
click at [347, 509] on video-js "**********" at bounding box center [365, 345] width 622 height 350
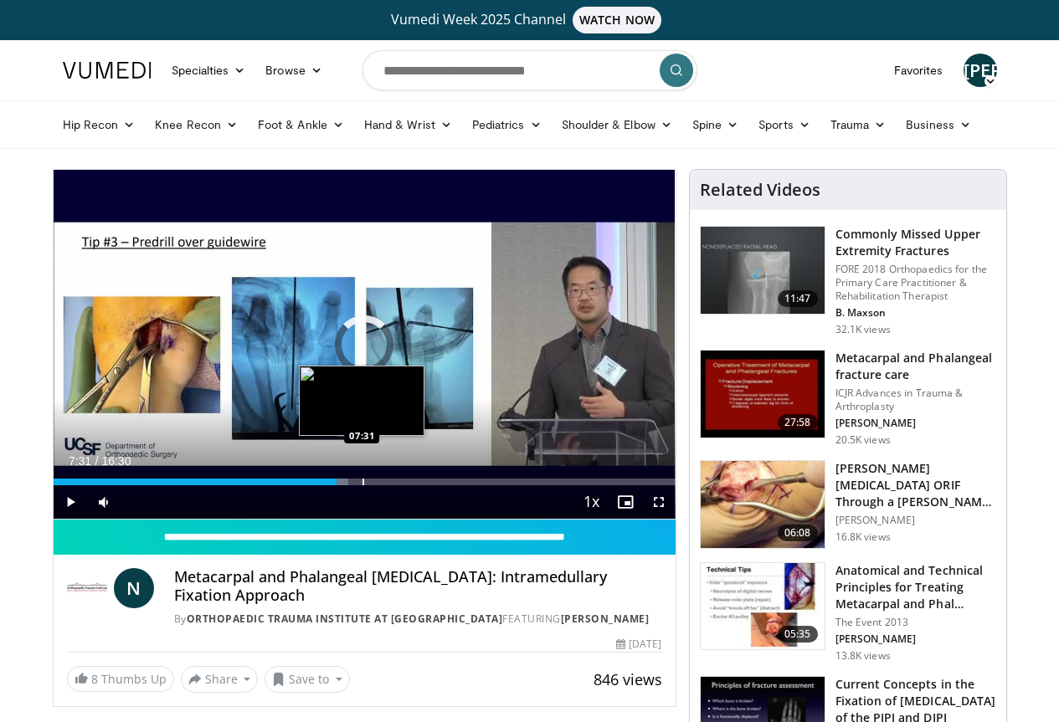
click at [362, 485] on div "Progress Bar" at bounding box center [363, 482] width 2 height 7
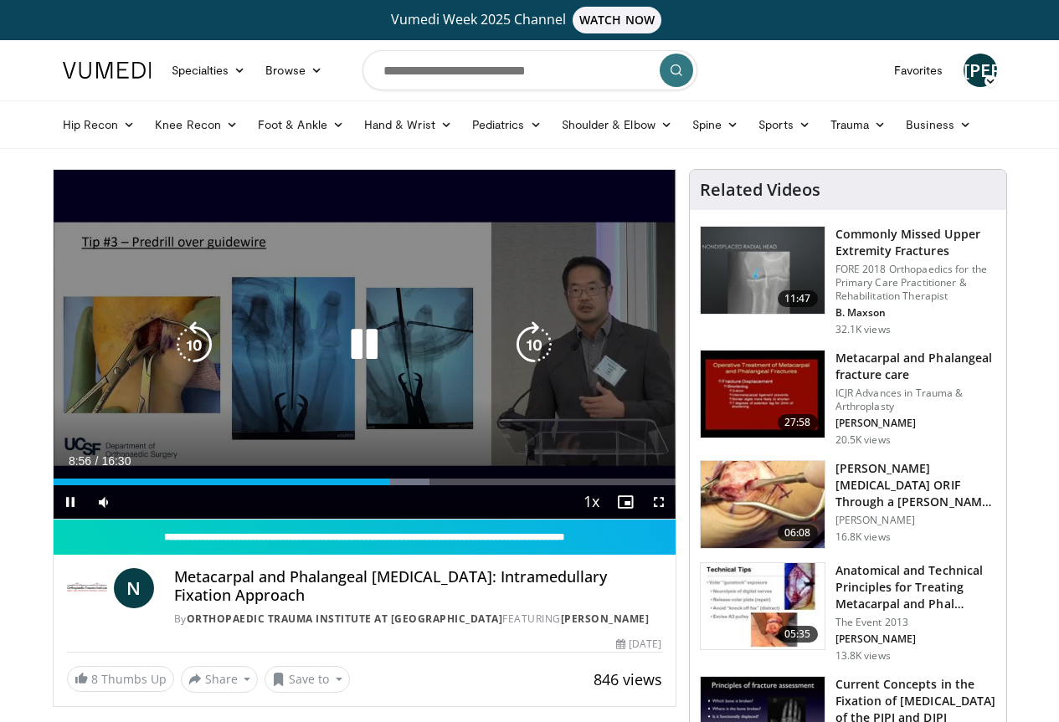
click at [361, 352] on icon "Video Player" at bounding box center [364, 344] width 47 height 47
